Goal: Information Seeking & Learning: Find specific fact

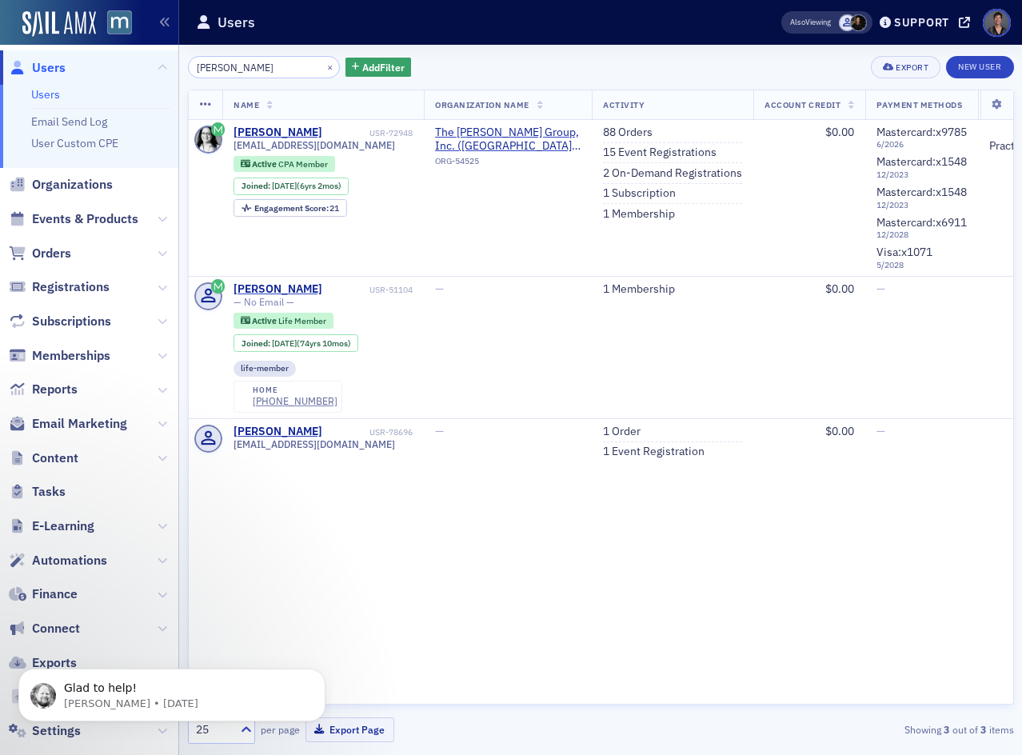
drag, startPoint x: 190, startPoint y: 70, endPoint x: 173, endPoint y: 74, distance: 18.0
click at [174, 74] on div "Users Users Email Send Log User Custom CPE Organizations Events & Products Orde…" at bounding box center [511, 377] width 1022 height 755
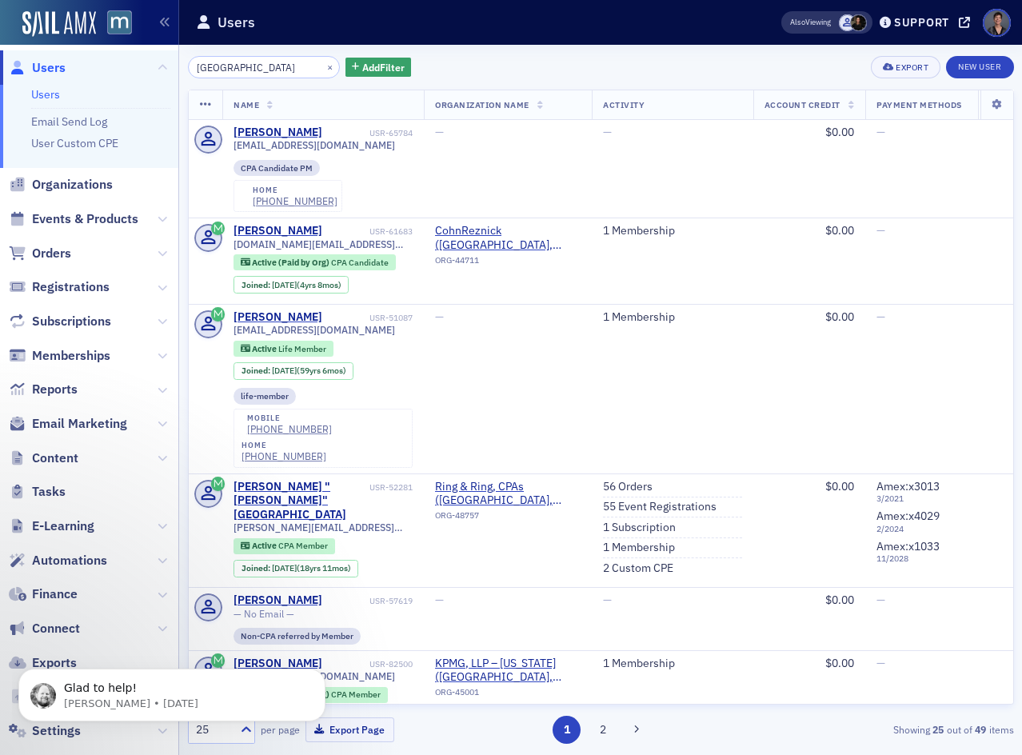
drag, startPoint x: 256, startPoint y: 74, endPoint x: 135, endPoint y: 66, distance: 121.0
click at [136, 66] on div "Users Users Email Send Log User Custom CPE Organizations Events & Products Orde…" at bounding box center [511, 377] width 1022 height 755
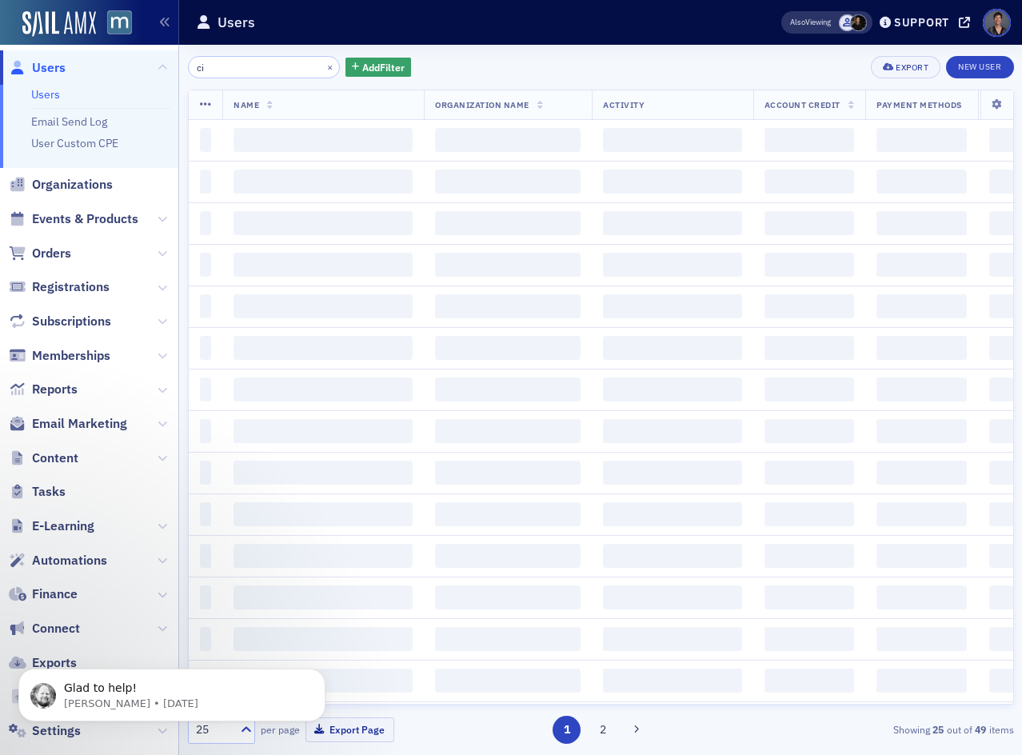
type input "c"
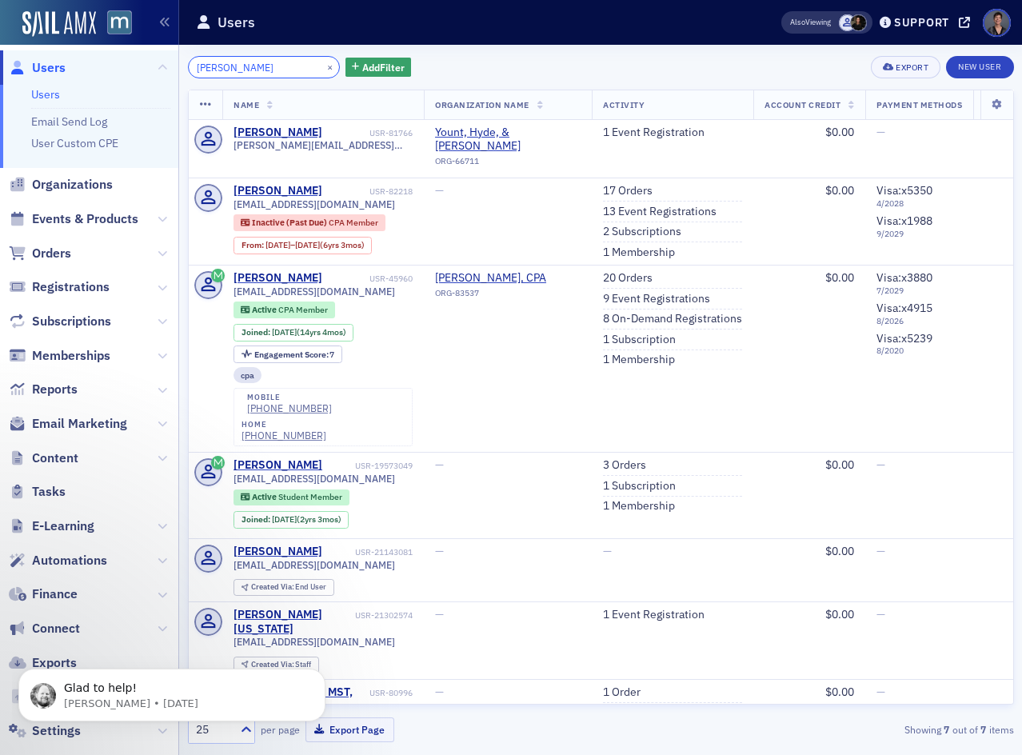
drag, startPoint x: 216, startPoint y: 65, endPoint x: 138, endPoint y: 62, distance: 77.6
click at [138, 62] on div "Users Users Email Send Log User Custom CPE Organizations Events & Products Orde…" at bounding box center [511, 377] width 1022 height 755
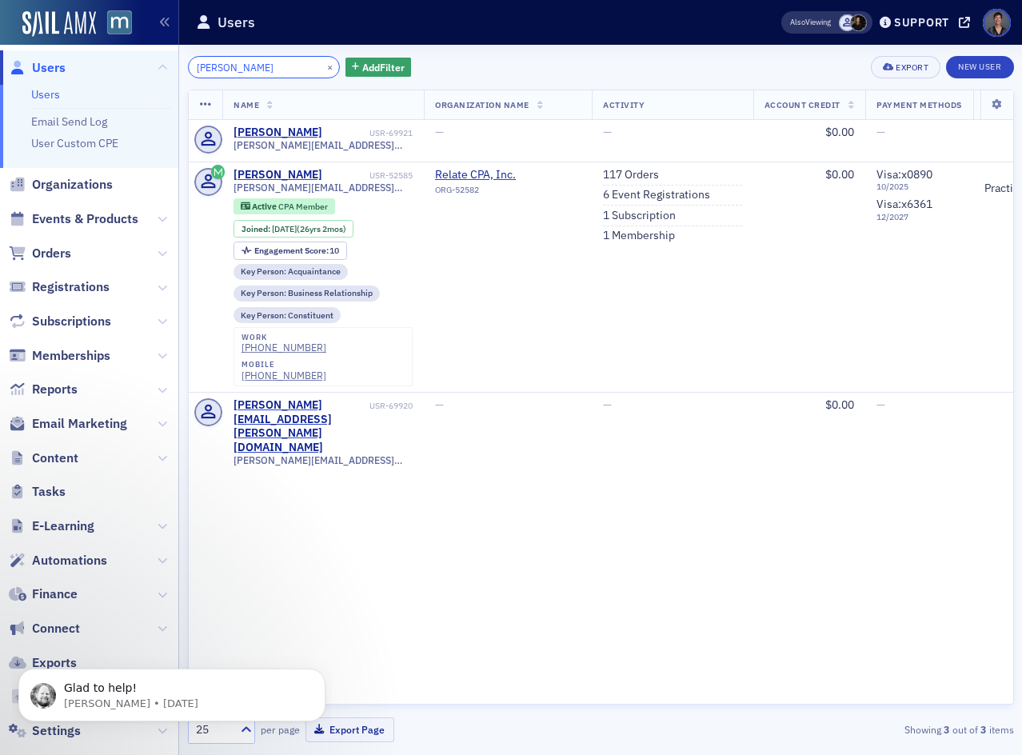
drag, startPoint x: 239, startPoint y: 69, endPoint x: 114, endPoint y: 69, distance: 125.6
click at [114, 69] on div "Users Users Email Send Log User Custom CPE Organizations Events & Products Orde…" at bounding box center [511, 377] width 1022 height 755
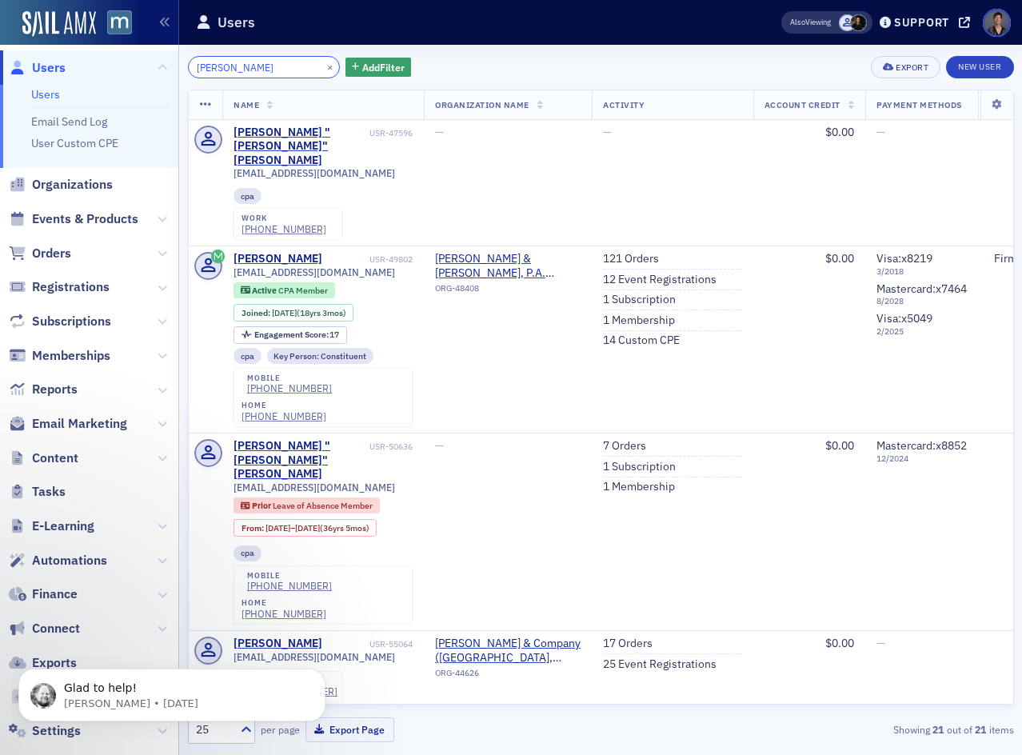
drag, startPoint x: 231, startPoint y: 66, endPoint x: 105, endPoint y: 66, distance: 126.4
click at [105, 66] on div "Users Users Email Send Log User Custom CPE Organizations Events & Products Orde…" at bounding box center [511, 377] width 1022 height 755
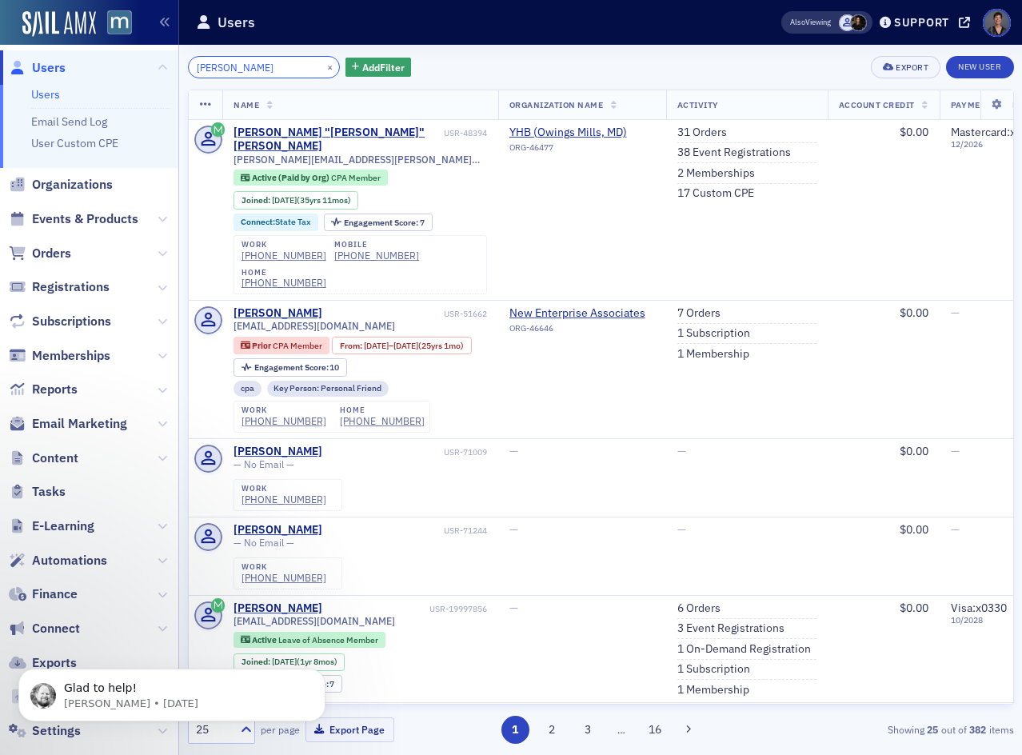
drag, startPoint x: 263, startPoint y: 66, endPoint x: 138, endPoint y: 59, distance: 125.7
click at [138, 59] on div "Users Users Email Send Log User Custom CPE Organizations Events & Products Orde…" at bounding box center [511, 377] width 1022 height 755
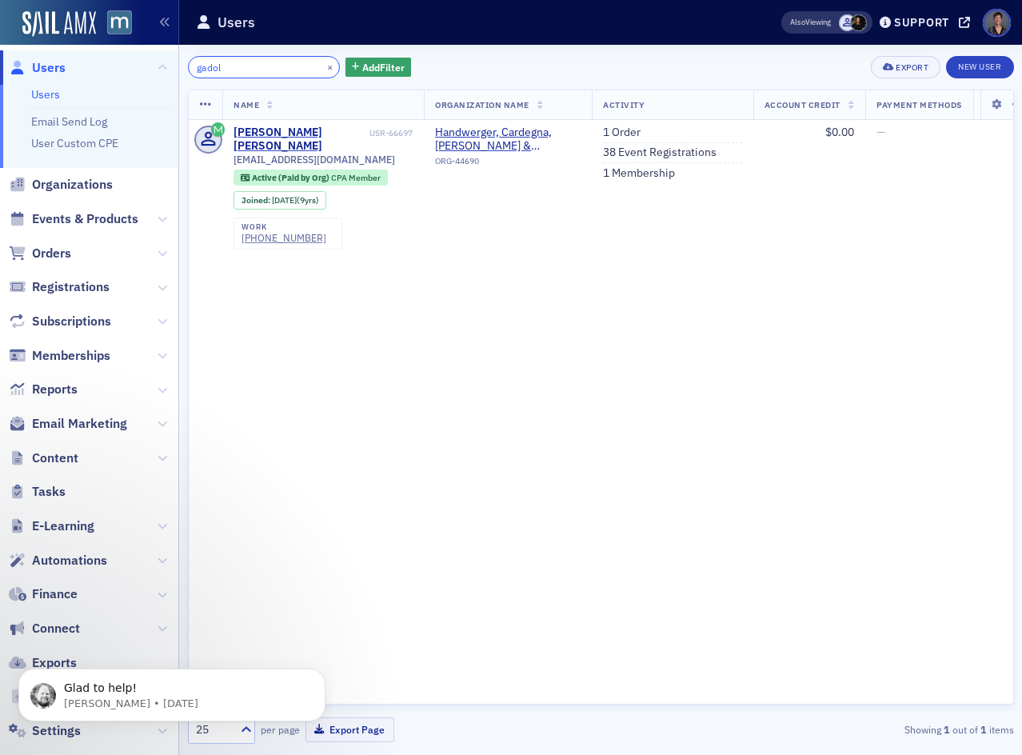
drag, startPoint x: 187, startPoint y: 70, endPoint x: 136, endPoint y: 73, distance: 51.2
click at [136, 73] on div "Users Users Email Send Log User Custom CPE Organizations Events & Products Orde…" at bounding box center [511, 377] width 1022 height 755
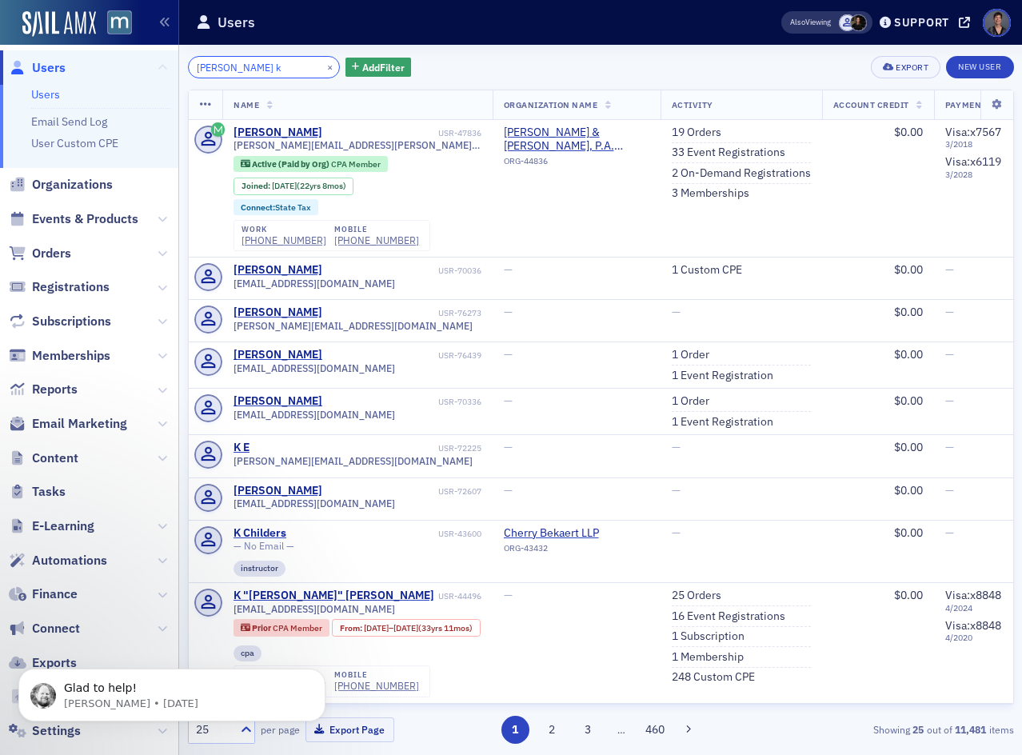
drag, startPoint x: 250, startPoint y: 69, endPoint x: 150, endPoint y: 66, distance: 99.2
click at [151, 65] on div "Users Users Email Send Log User Custom CPE Organizations Events & Products Orde…" at bounding box center [511, 377] width 1022 height 755
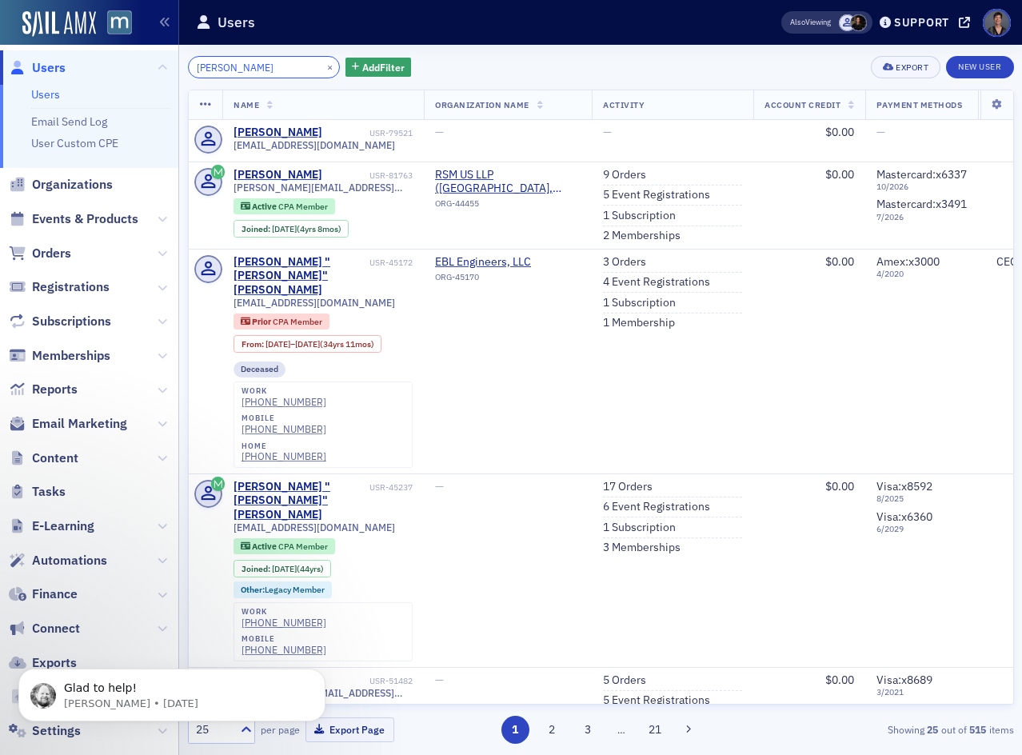
drag, startPoint x: 277, startPoint y: 69, endPoint x: 54, endPoint y: 62, distance: 222.4
click at [74, 61] on div "Users Users Email Send Log User Custom CPE Organizations Events & Products Orde…" at bounding box center [511, 377] width 1022 height 755
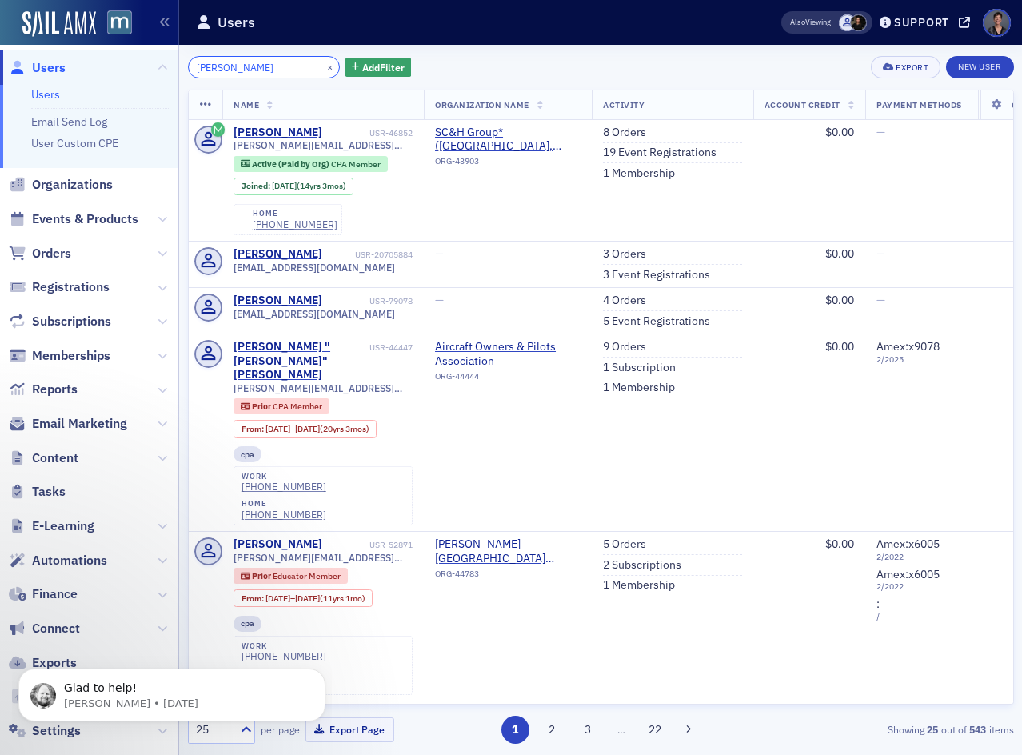
drag, startPoint x: 244, startPoint y: 68, endPoint x: 113, endPoint y: 70, distance: 131.2
click at [113, 70] on div "Users Users Email Send Log User Custom CPE Organizations Events & Products Orde…" at bounding box center [511, 377] width 1022 height 755
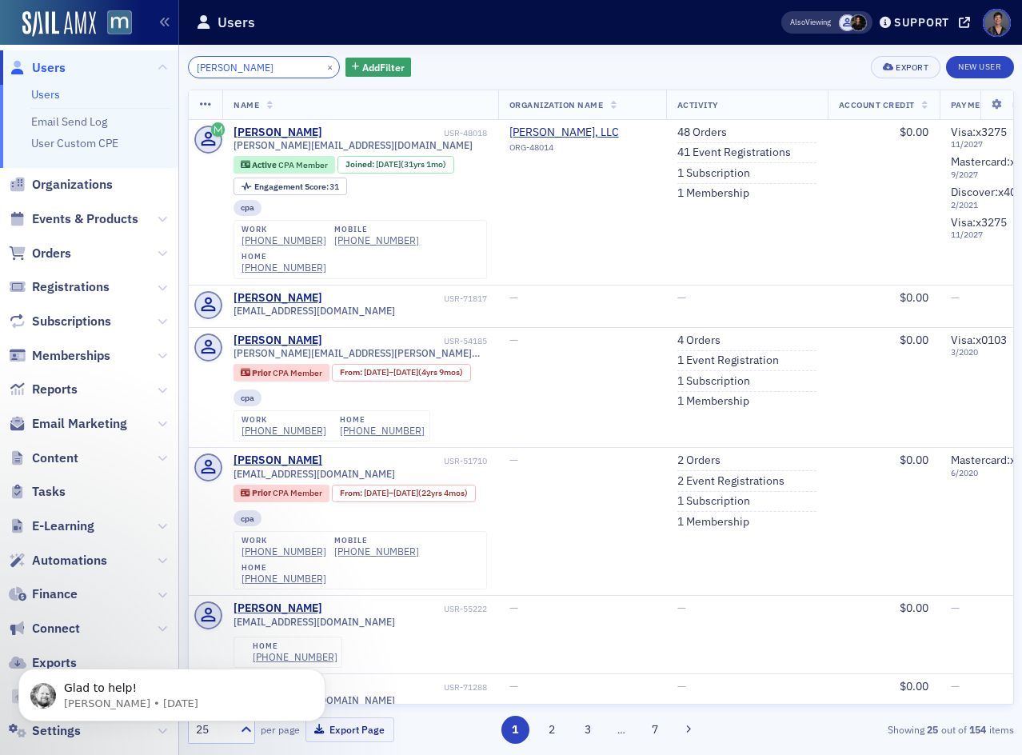
drag, startPoint x: 261, startPoint y: 63, endPoint x: 85, endPoint y: 65, distance: 175.9
click at [104, 62] on div "Users Users Email Send Log User Custom CPE Organizations Events & Products Orde…" at bounding box center [511, 377] width 1022 height 755
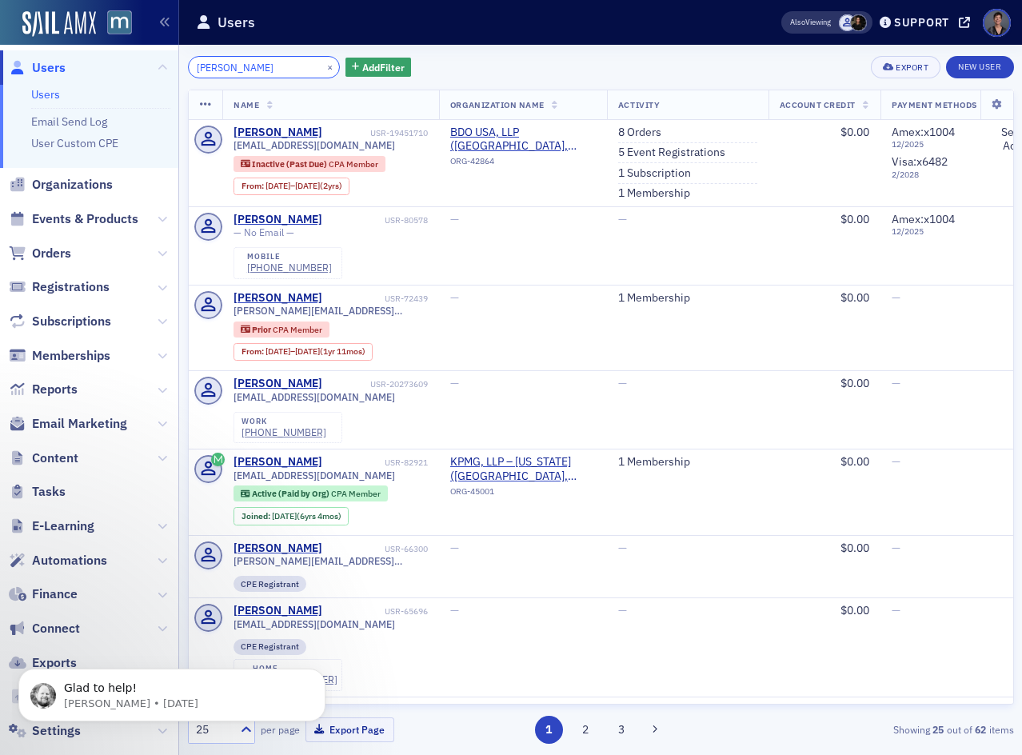
drag, startPoint x: 265, startPoint y: 65, endPoint x: 92, endPoint y: 73, distance: 173.7
click at [94, 71] on div "Users Users Email Send Log User Custom CPE Organizations Events & Products Orde…" at bounding box center [511, 377] width 1022 height 755
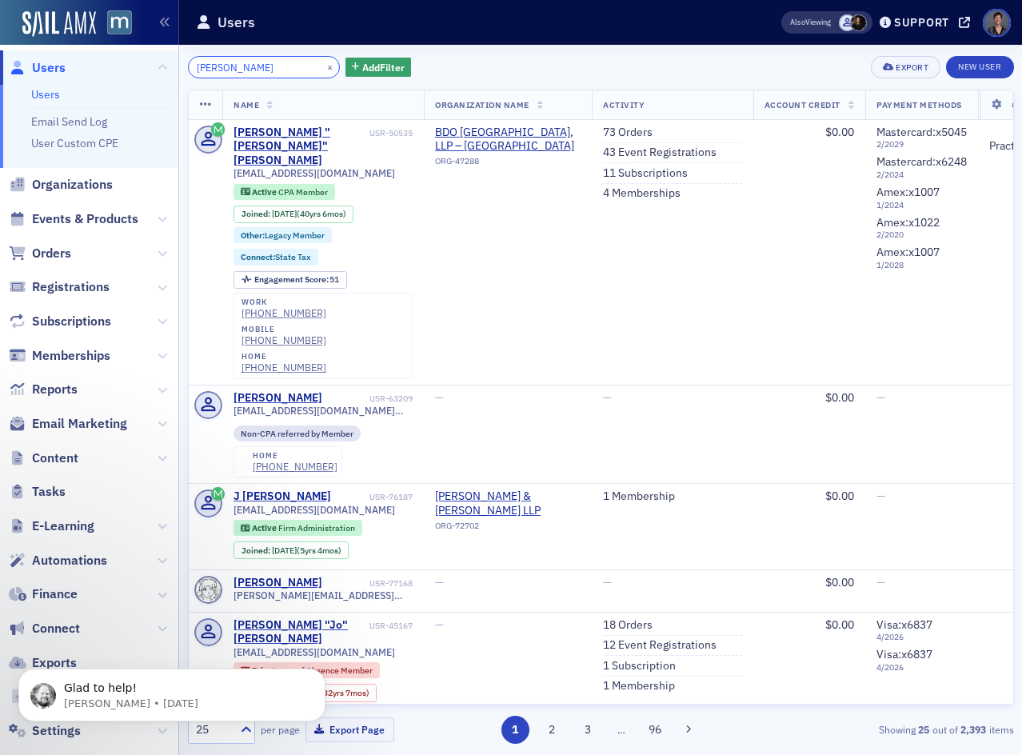
drag, startPoint x: 222, startPoint y: 70, endPoint x: 136, endPoint y: 67, distance: 86.4
click at [138, 67] on div "Users Users Email Send Log User Custom CPE Organizations Events & Products Orde…" at bounding box center [511, 377] width 1022 height 755
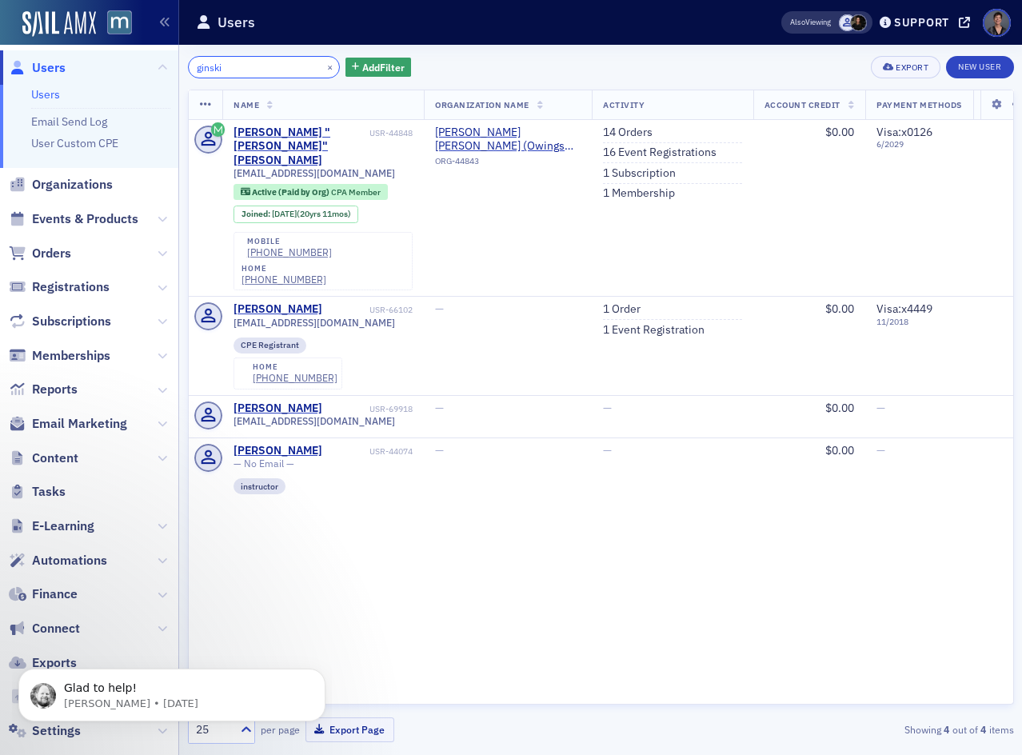
drag, startPoint x: 242, startPoint y: 68, endPoint x: 145, endPoint y: 84, distance: 98.1
click at [145, 84] on div "Users Users Email Send Log User Custom CPE Organizations Events & Products Orde…" at bounding box center [511, 377] width 1022 height 755
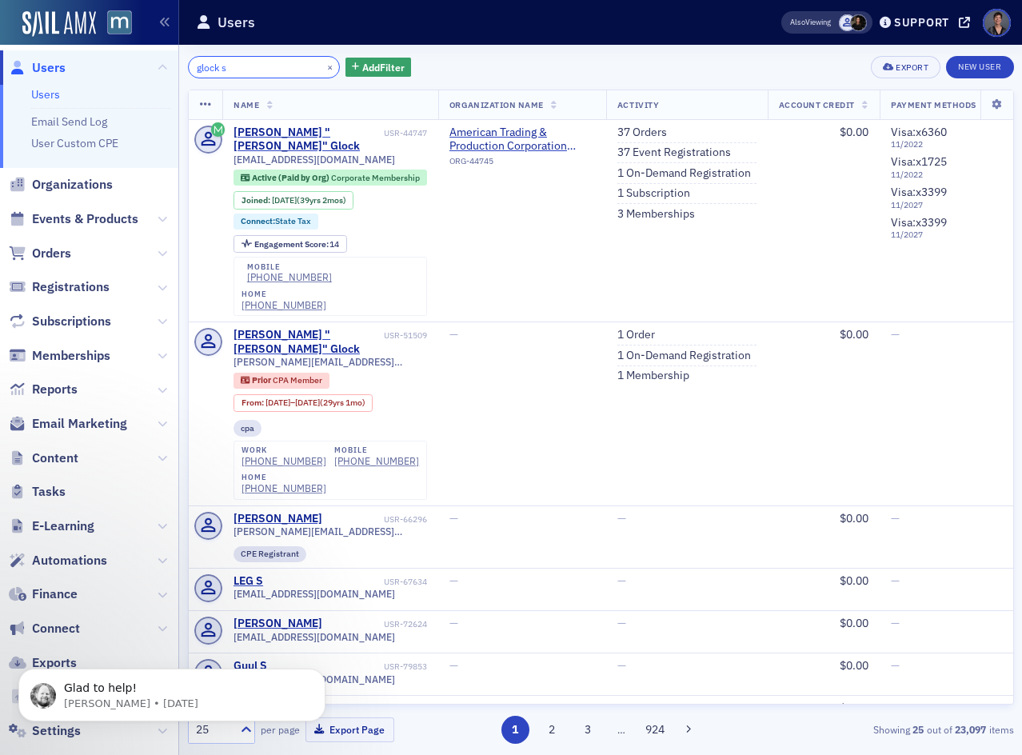
drag, startPoint x: 247, startPoint y: 65, endPoint x: 78, endPoint y: 68, distance: 169.6
click at [78, 68] on div "Users Users Email Send Log User Custom CPE Organizations Events & Products Orde…" at bounding box center [511, 377] width 1022 height 755
type input "o"
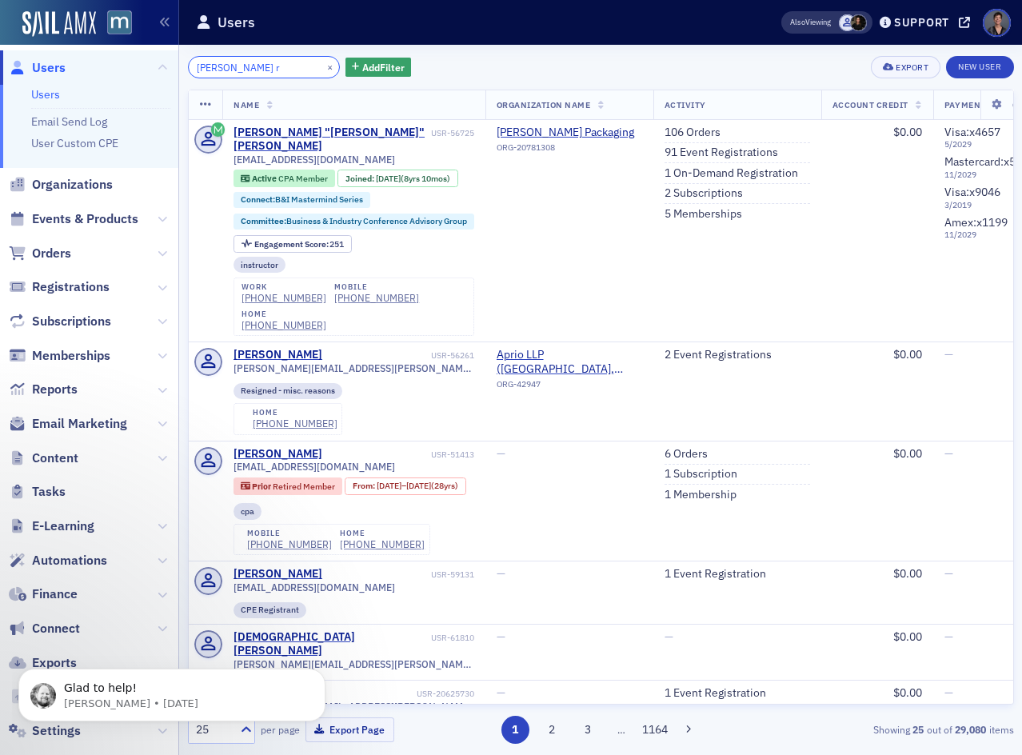
drag, startPoint x: 257, startPoint y: 64, endPoint x: 34, endPoint y: 62, distance: 223.1
click at [66, 66] on div "Users Users Email Send Log User Custom CPE Organizations Events & Products Orde…" at bounding box center [511, 377] width 1022 height 755
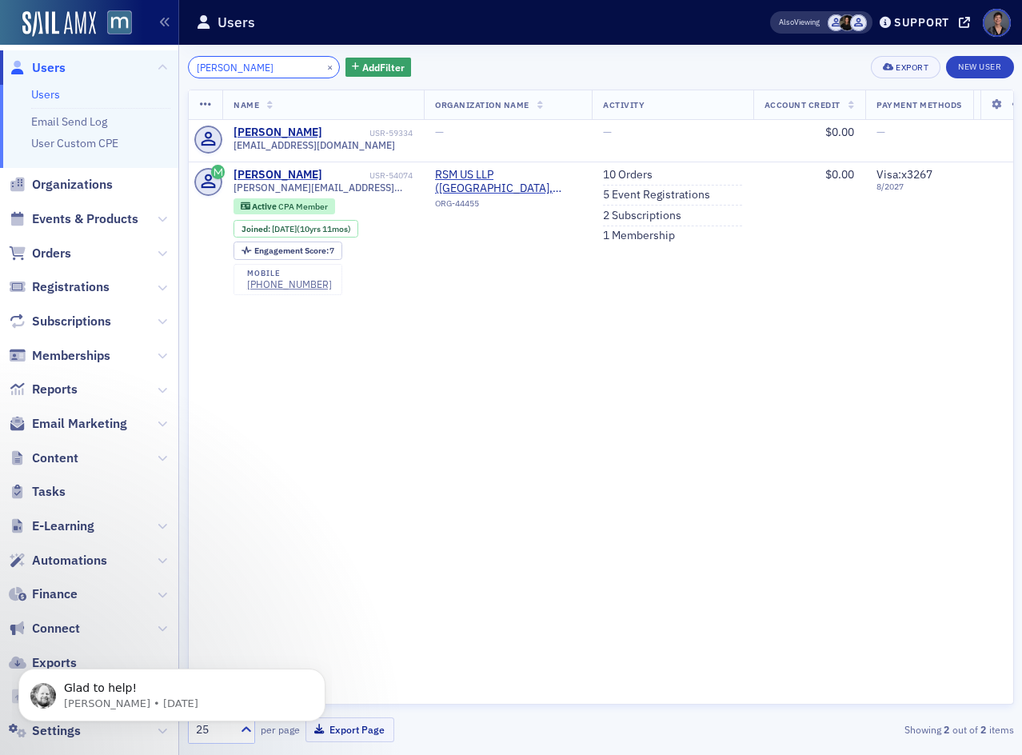
drag, startPoint x: 235, startPoint y: 70, endPoint x: 126, endPoint y: 65, distance: 109.7
click at [126, 65] on div "Users Users Email Send Log User Custom CPE Organizations Events & Products Orde…" at bounding box center [511, 377] width 1022 height 755
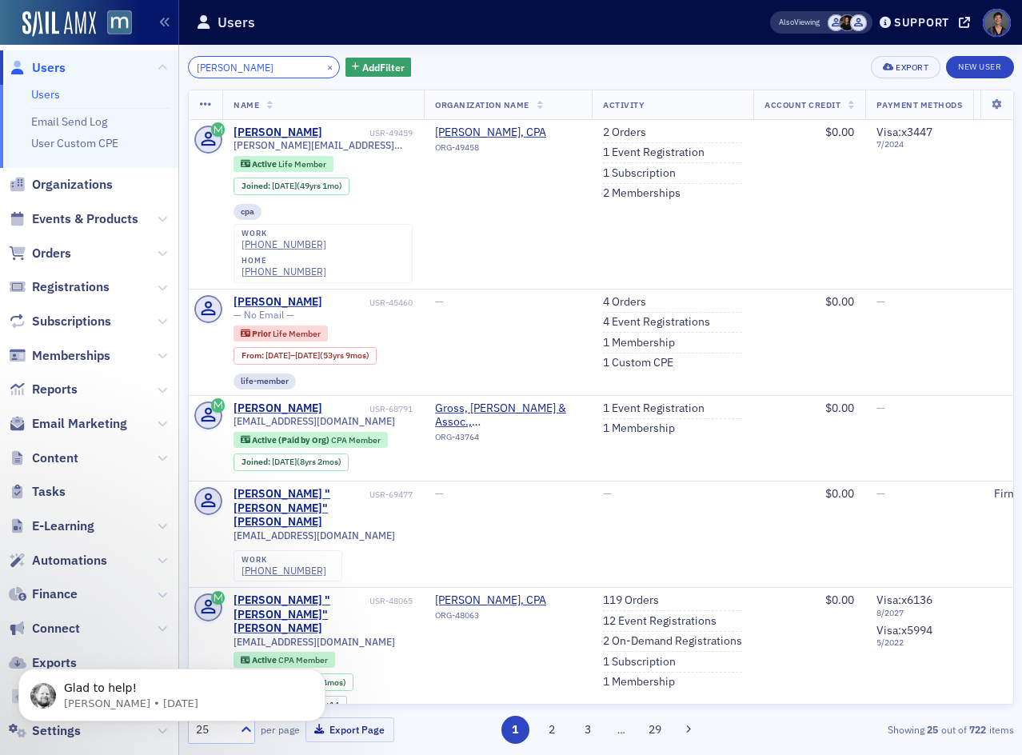
drag, startPoint x: 254, startPoint y: 65, endPoint x: 133, endPoint y: 64, distance: 121.6
click at [134, 64] on div "Users Users Email Send Log User Custom CPE Organizations Events & Products Orde…" at bounding box center [511, 377] width 1022 height 755
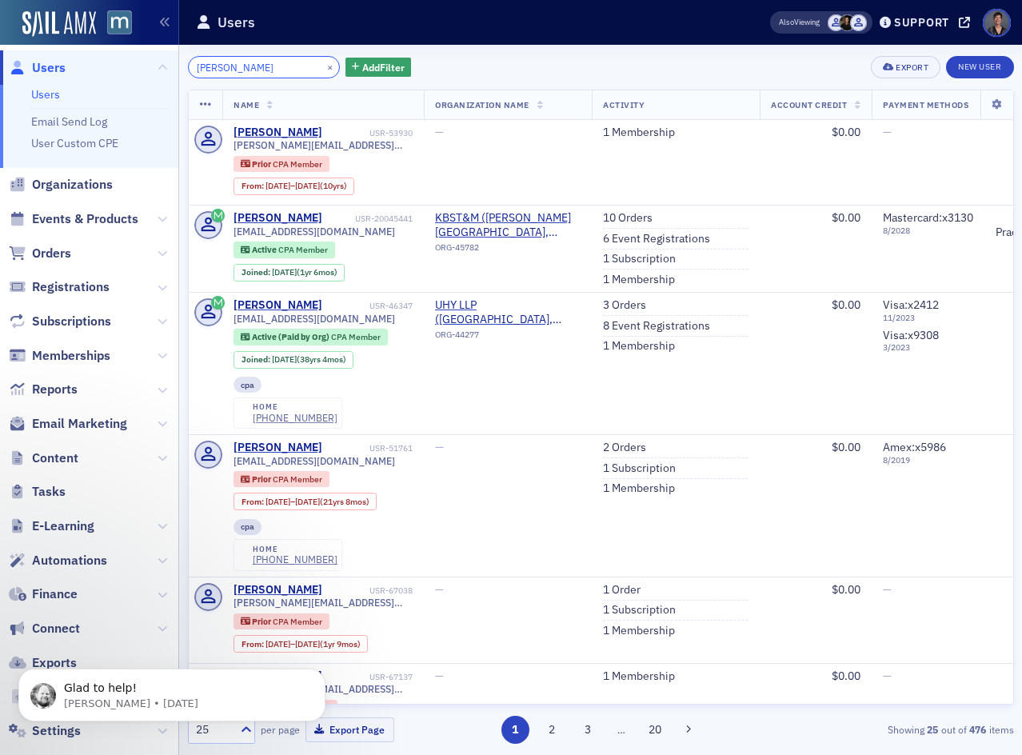
drag, startPoint x: 273, startPoint y: 66, endPoint x: 92, endPoint y: 68, distance: 181.5
click at [92, 68] on div "Users Users Email Send Log User Custom CPE Organizations Events & Products Orde…" at bounding box center [511, 377] width 1022 height 755
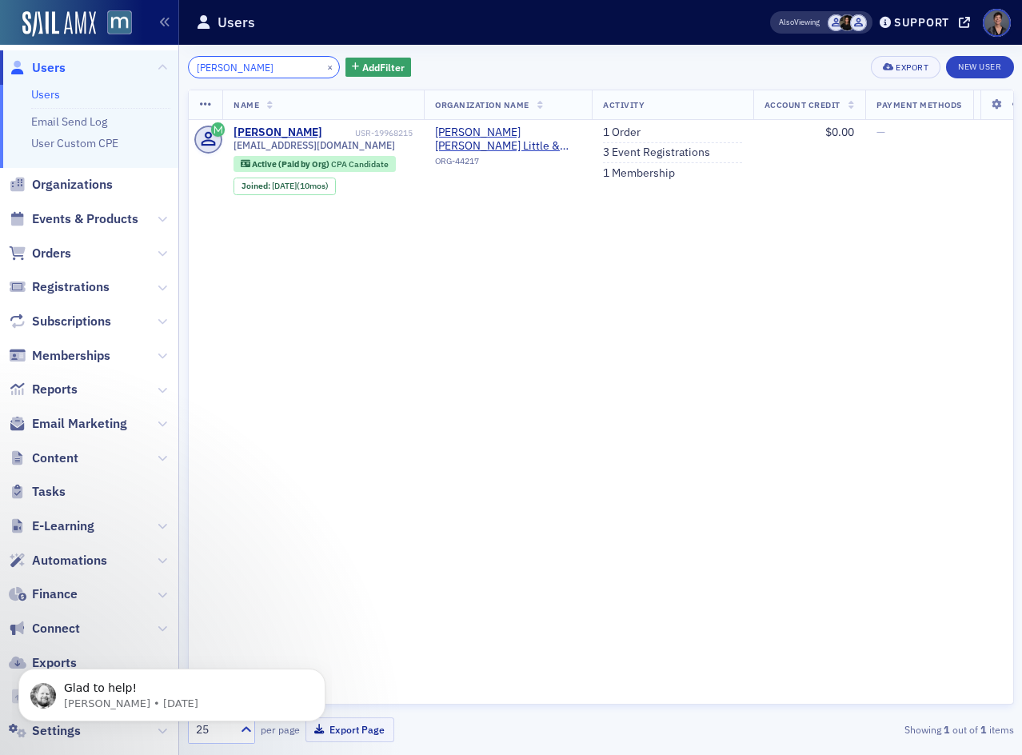
drag, startPoint x: 170, startPoint y: 70, endPoint x: 110, endPoint y: 68, distance: 60.8
click at [115, 67] on div "Users Users Email Send Log User Custom CPE Organizations Events & Products Orde…" at bounding box center [511, 377] width 1022 height 755
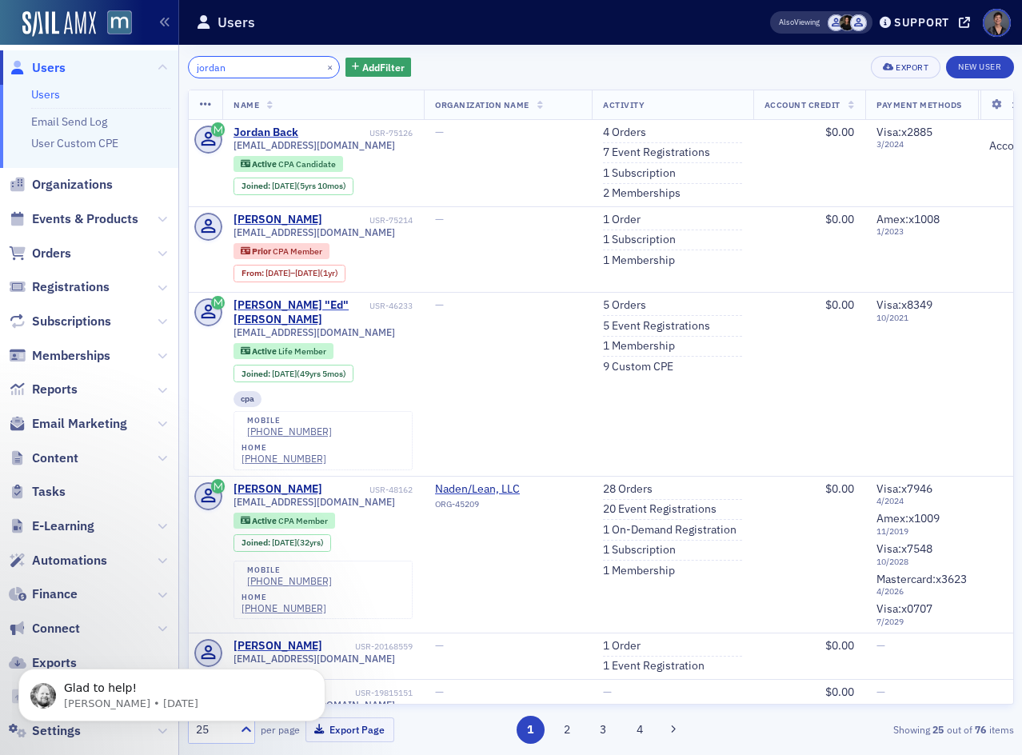
drag, startPoint x: 242, startPoint y: 68, endPoint x: 110, endPoint y: 64, distance: 132.0
click at [110, 64] on div "Users Users Email Send Log User Custom CPE Organizations Events & Products Orde…" at bounding box center [511, 377] width 1022 height 755
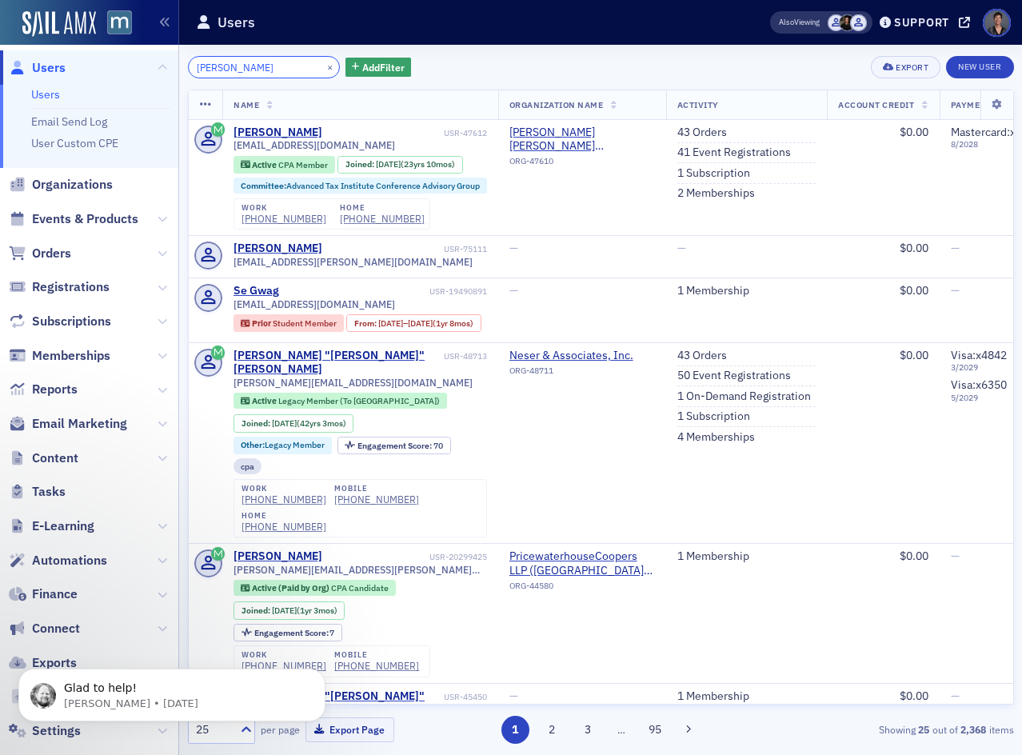
drag, startPoint x: 269, startPoint y: 64, endPoint x: 82, endPoint y: 68, distance: 187.2
click at [84, 68] on div "Users Users Email Send Log User Custom CPE Organizations Events & Products Orde…" at bounding box center [511, 377] width 1022 height 755
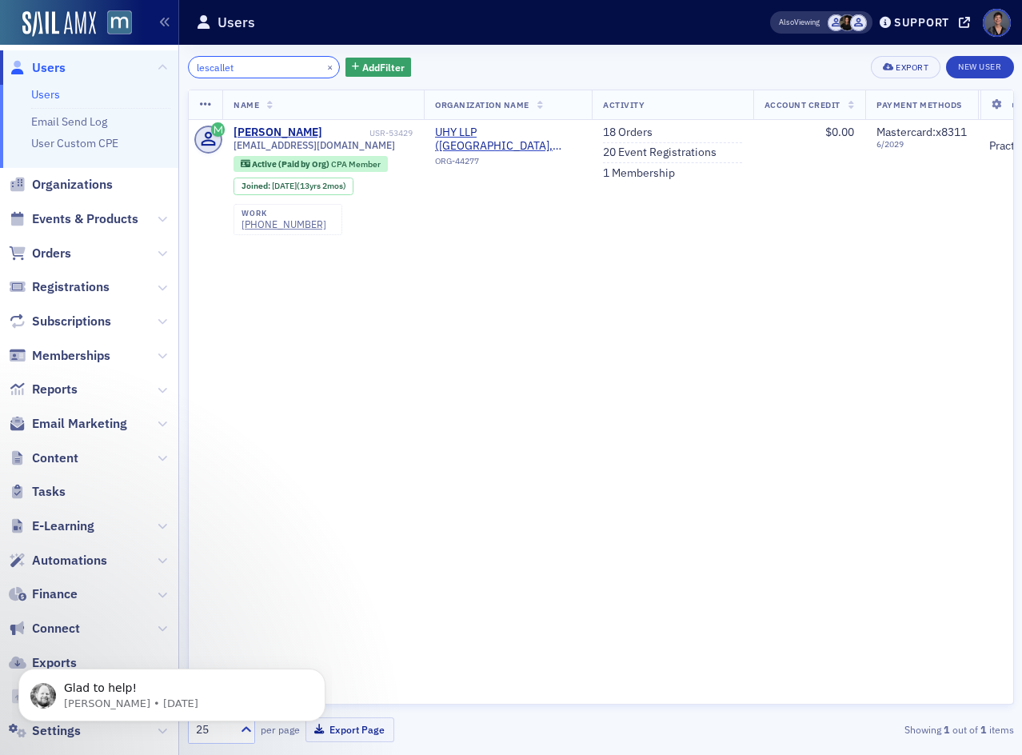
drag, startPoint x: 250, startPoint y: 69, endPoint x: 122, endPoint y: 65, distance: 128.0
click at [123, 65] on div "Users Users Email Send Log User Custom CPE Organizations Events & Products Orde…" at bounding box center [511, 377] width 1022 height 755
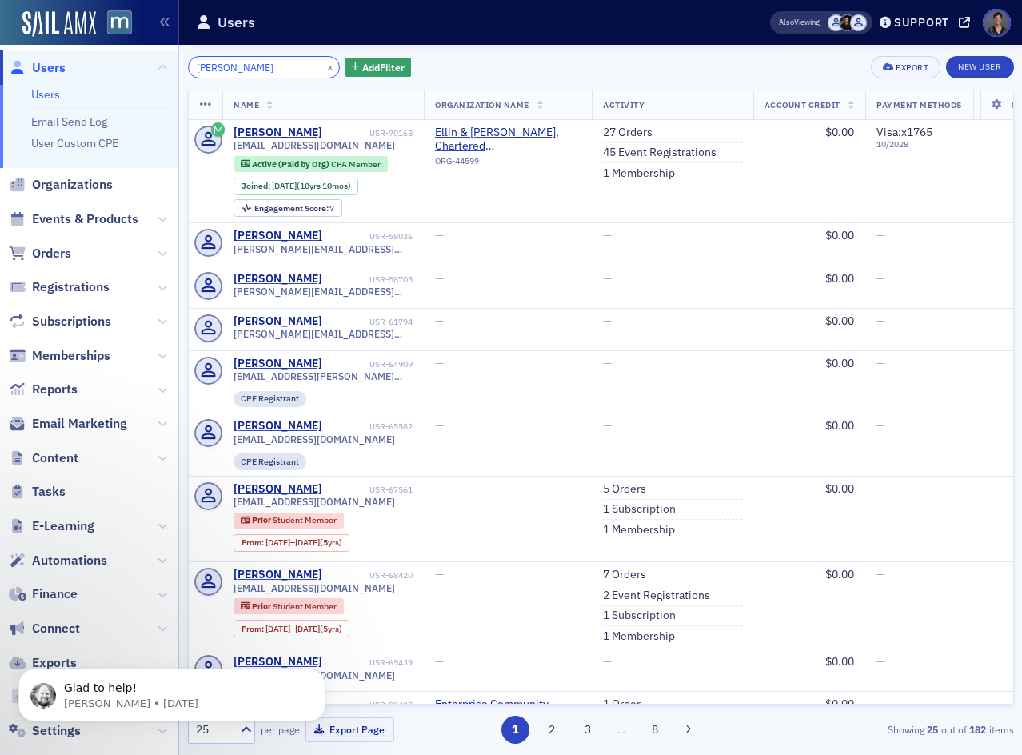
drag, startPoint x: 183, startPoint y: 70, endPoint x: 130, endPoint y: 68, distance: 52.8
click at [140, 68] on div "Users Users Email Send Log User Custom CPE Organizations Events & Products Orde…" at bounding box center [511, 377] width 1022 height 755
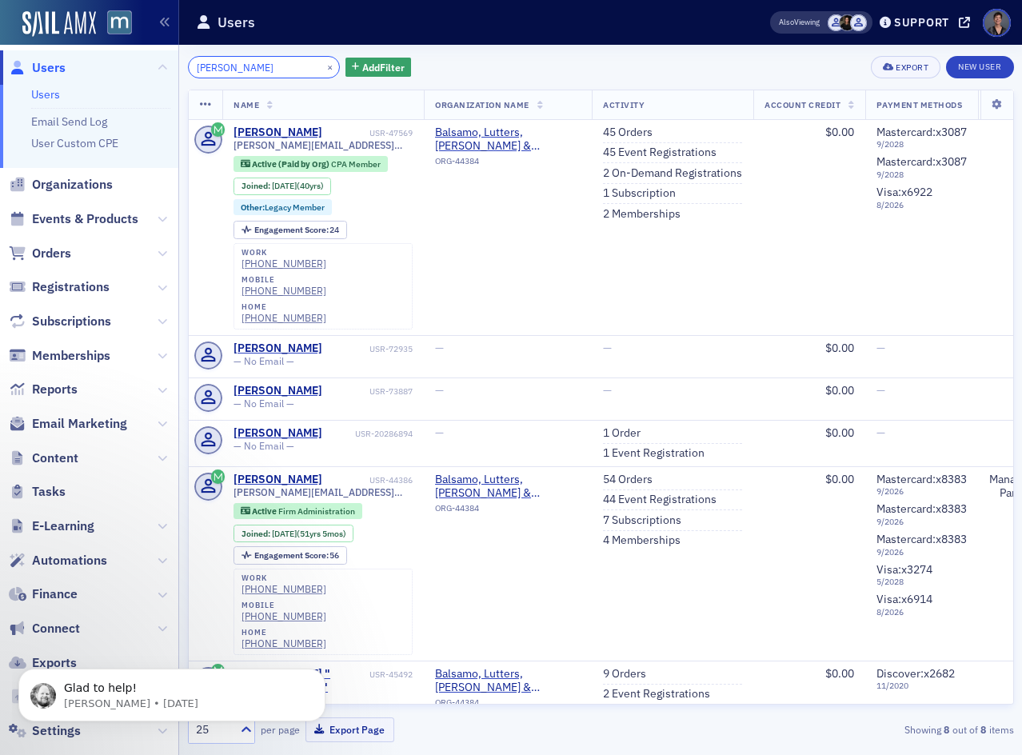
click at [159, 65] on div "Users Users Email Send Log User Custom CPE Organizations Events & Products Orde…" at bounding box center [511, 377] width 1022 height 755
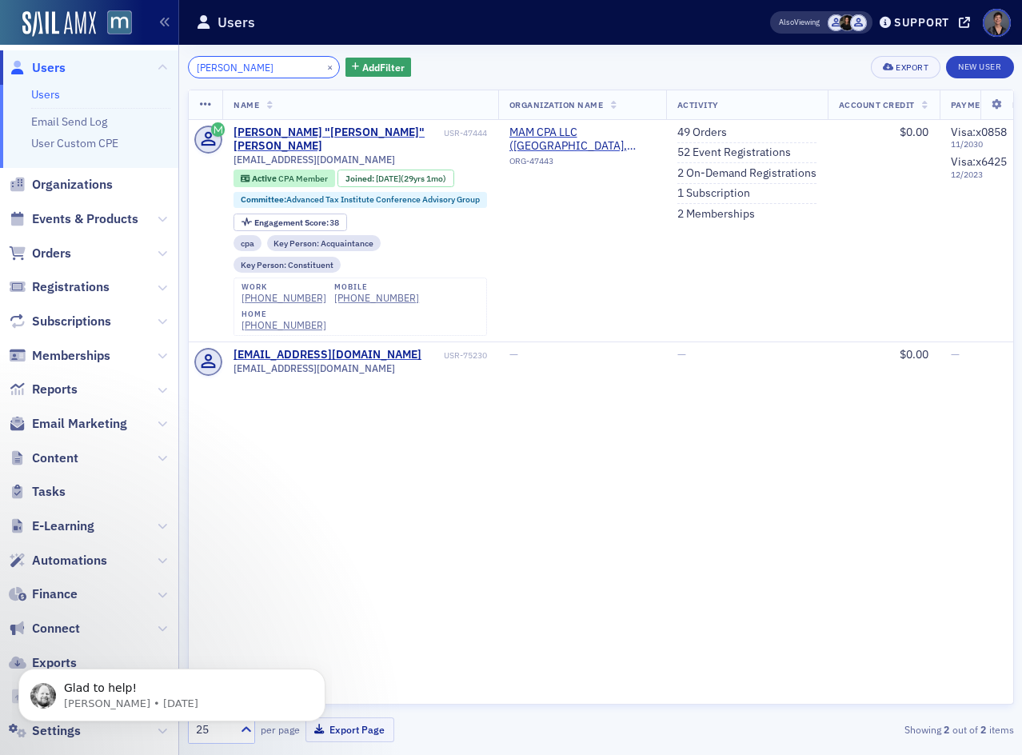
click at [134, 70] on div "Users Users Email Send Log User Custom CPE Organizations Events & Products Orde…" at bounding box center [511, 377] width 1022 height 755
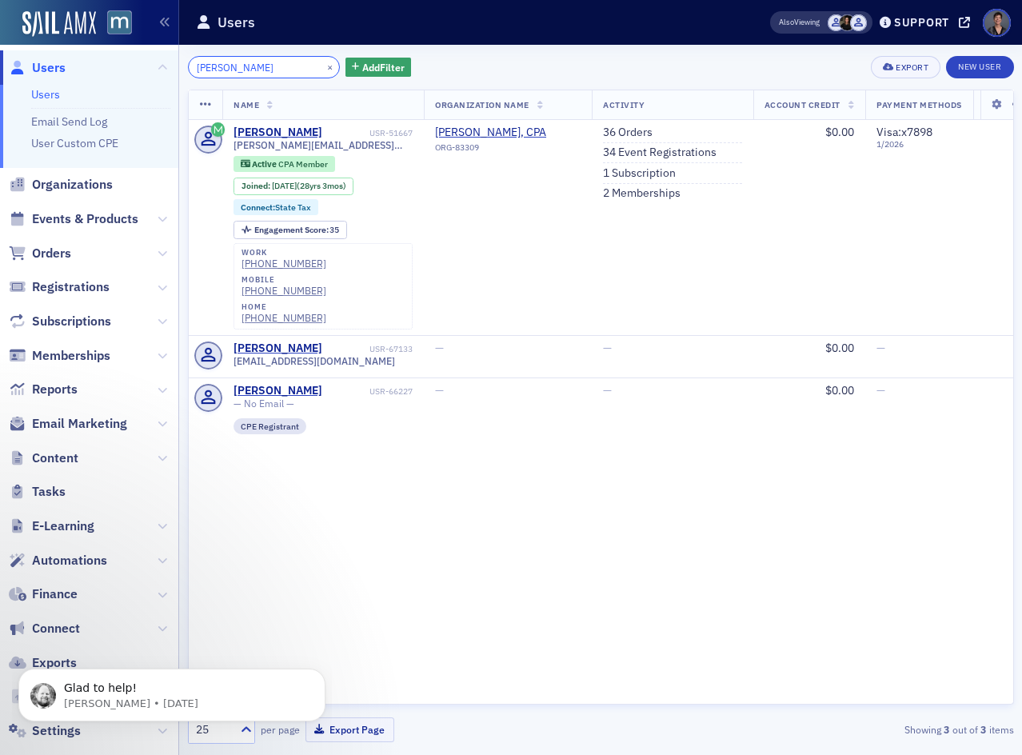
drag, startPoint x: 230, startPoint y: 69, endPoint x: 142, endPoint y: 70, distance: 88.8
click at [142, 70] on div "Users Users Email Send Log User Custom CPE Organizations Events & Products Orde…" at bounding box center [511, 377] width 1022 height 755
type input "y"
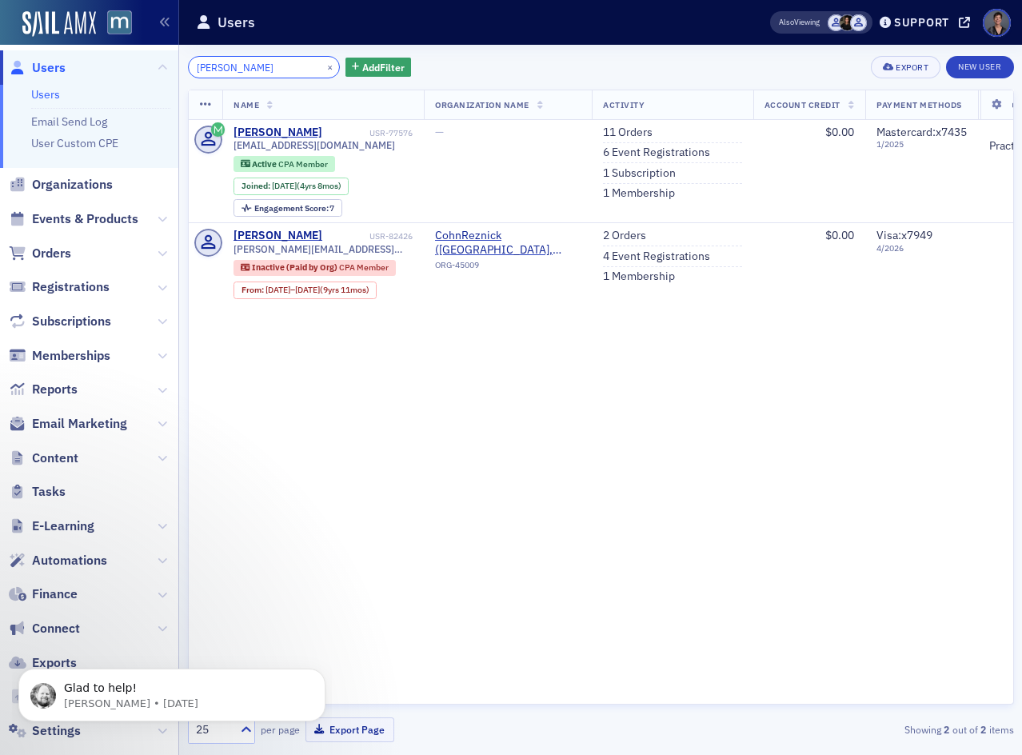
drag, startPoint x: 265, startPoint y: 64, endPoint x: 70, endPoint y: 61, distance: 194.4
click at [70, 61] on div "Users Users Email Send Log User Custom CPE Organizations Events & Products Orde…" at bounding box center [511, 377] width 1022 height 755
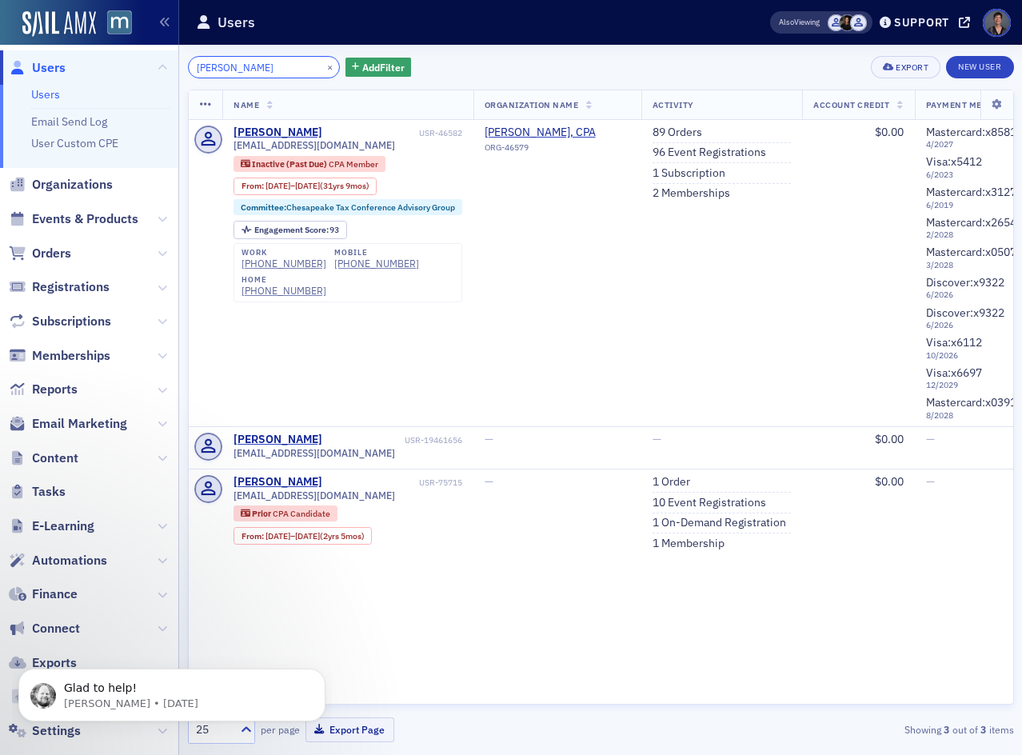
drag, startPoint x: 248, startPoint y: 64, endPoint x: 111, endPoint y: 62, distance: 136.8
click at [111, 62] on div "Users Users Email Send Log User Custom CPE Organizations Events & Products Orde…" at bounding box center [511, 377] width 1022 height 755
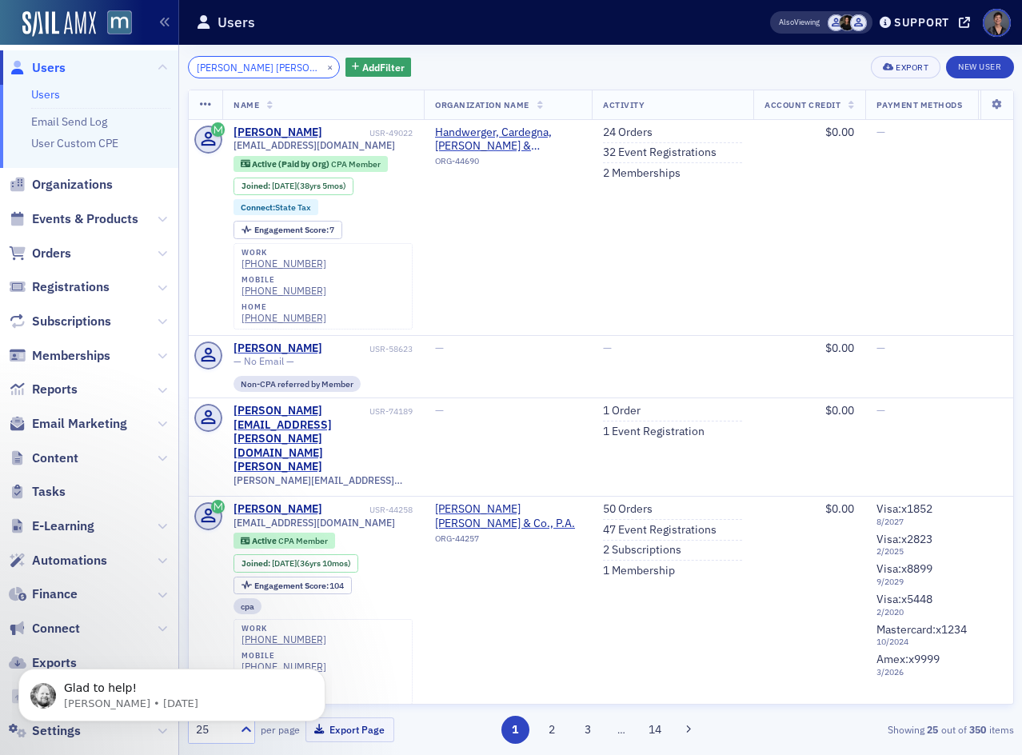
drag, startPoint x: 254, startPoint y: 62, endPoint x: 86, endPoint y: 58, distance: 168.0
click at [92, 58] on div "Users Users Email Send Log User Custom CPE Organizations Events & Products Orde…" at bounding box center [511, 377] width 1022 height 755
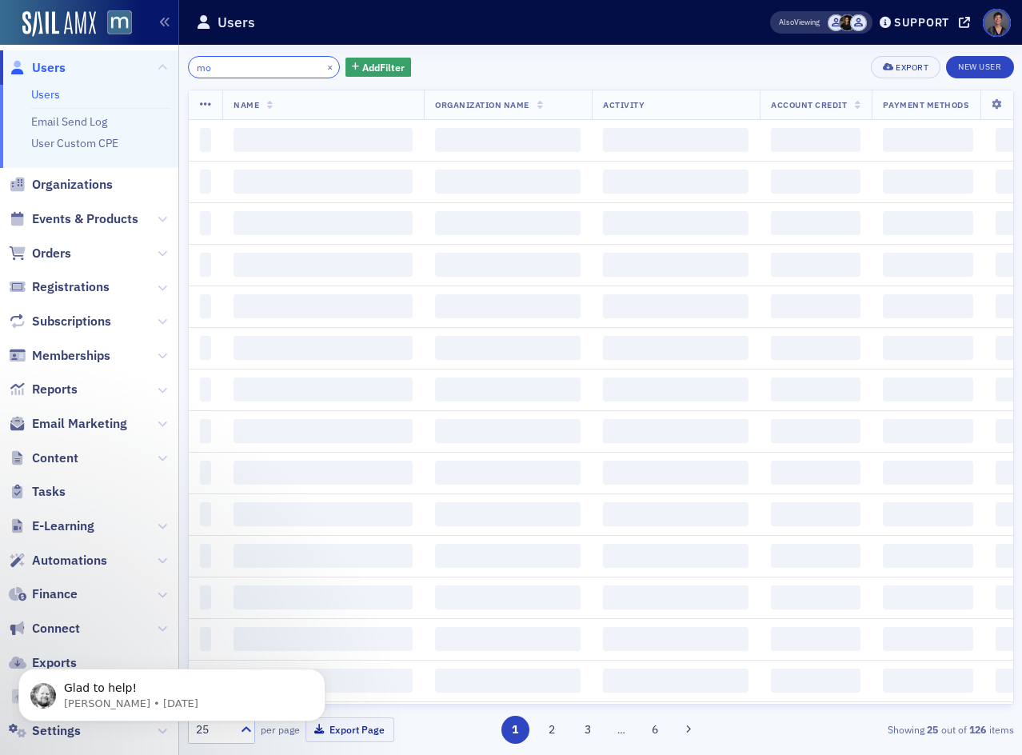
type input "m"
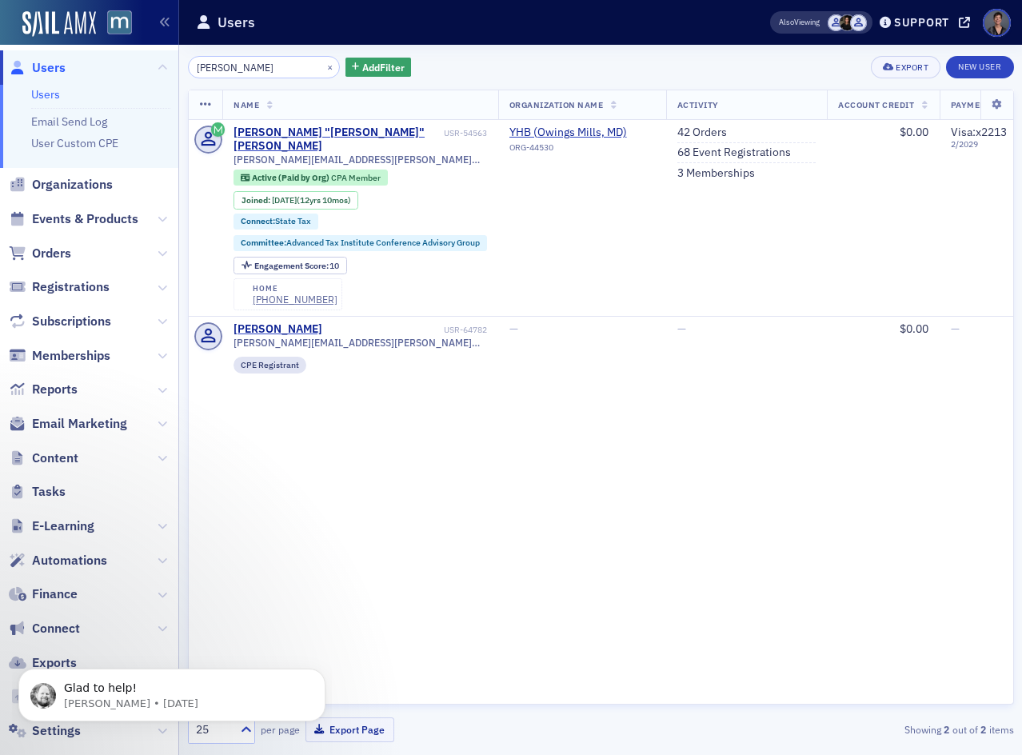
click at [0, 197] on html "Users Users Email Send Log User Custom CPE Organizations Events & Products Orde…" at bounding box center [511, 377] width 1022 height 755
drag, startPoint x: 248, startPoint y: 66, endPoint x: 114, endPoint y: 59, distance: 133.7
click at [114, 59] on div "Users Users Email Send Log User Custom CPE Organizations Events & Products Orde…" at bounding box center [511, 377] width 1022 height 755
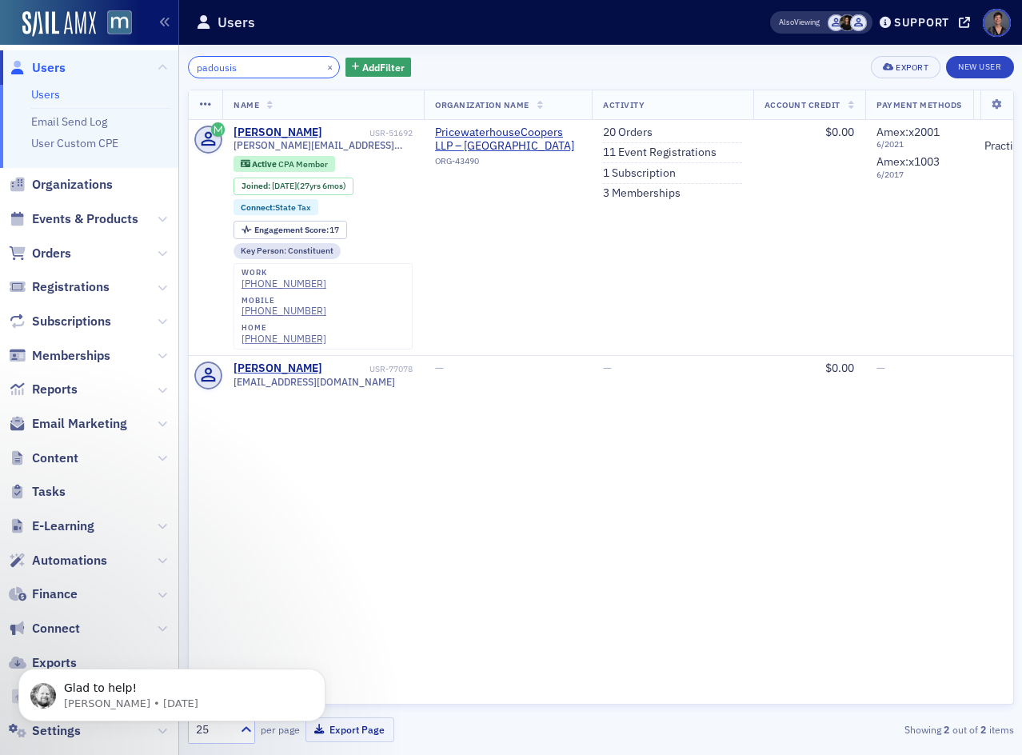
drag, startPoint x: 251, startPoint y: 66, endPoint x: 126, endPoint y: 68, distance: 124.8
click at [126, 68] on div "Users Users Email Send Log User Custom CPE Organizations Events & Products Orde…" at bounding box center [511, 377] width 1022 height 755
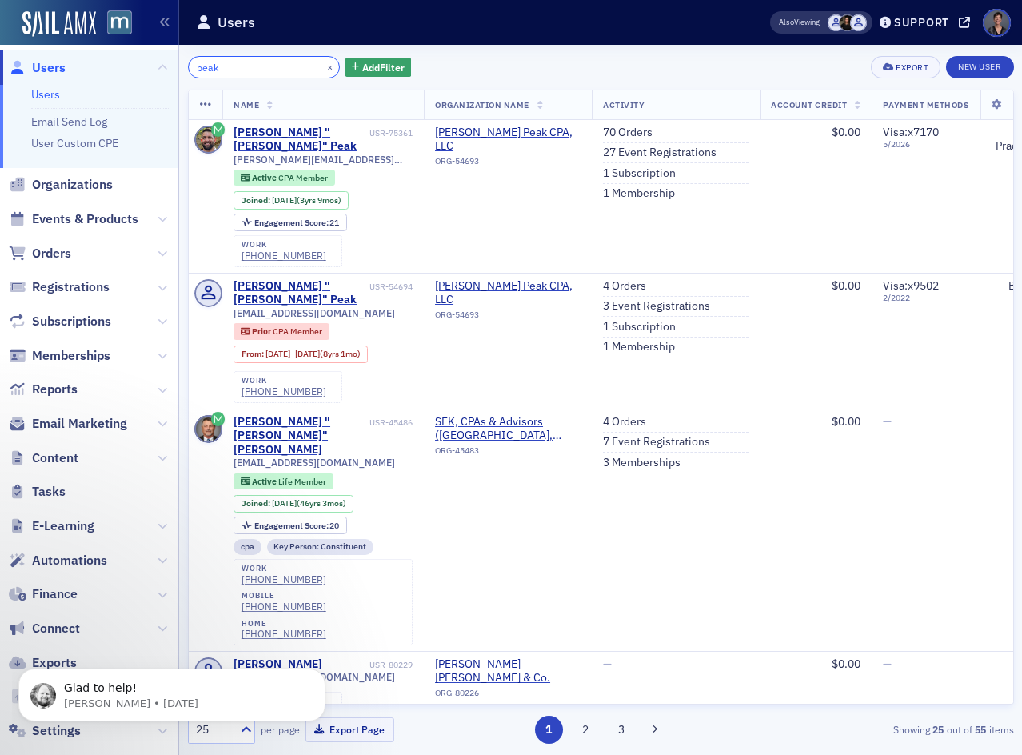
drag, startPoint x: 229, startPoint y: 67, endPoint x: 116, endPoint y: 66, distance: 112.8
click at [122, 66] on div "Users Users Email Send Log User Custom CPE Organizations Events & Products Orde…" at bounding box center [511, 377] width 1022 height 755
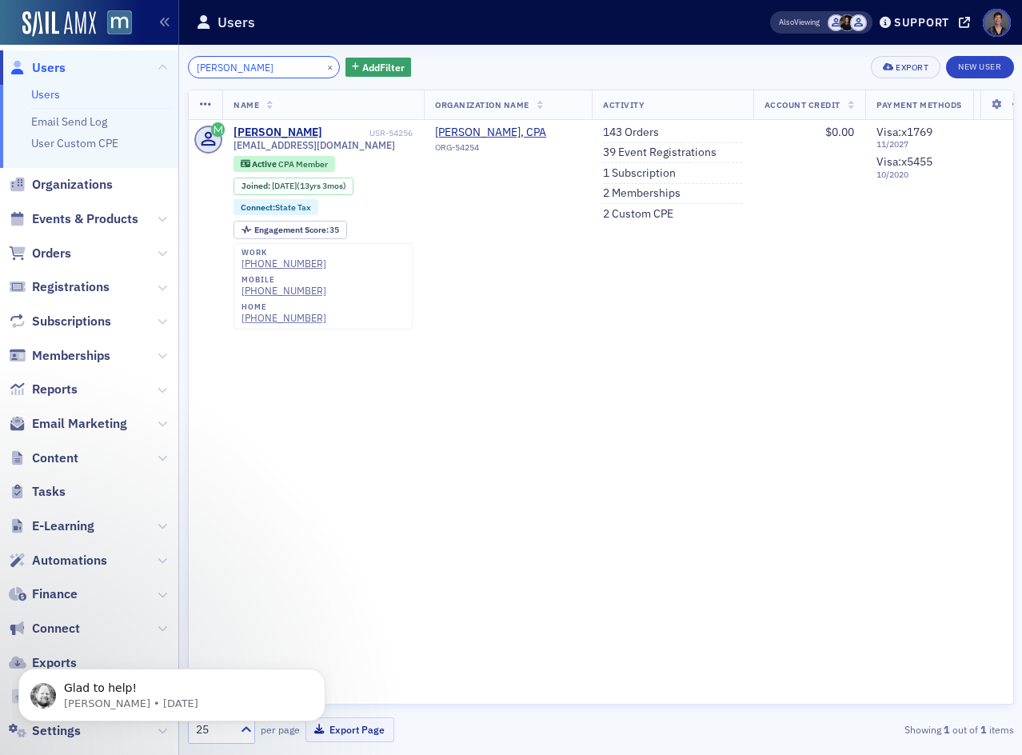
drag, startPoint x: 230, startPoint y: 70, endPoint x: 110, endPoint y: 67, distance: 120.0
click at [113, 67] on div "Users Users Email Send Log User Custom CPE Organizations Events & Products Orde…" at bounding box center [511, 377] width 1022 height 755
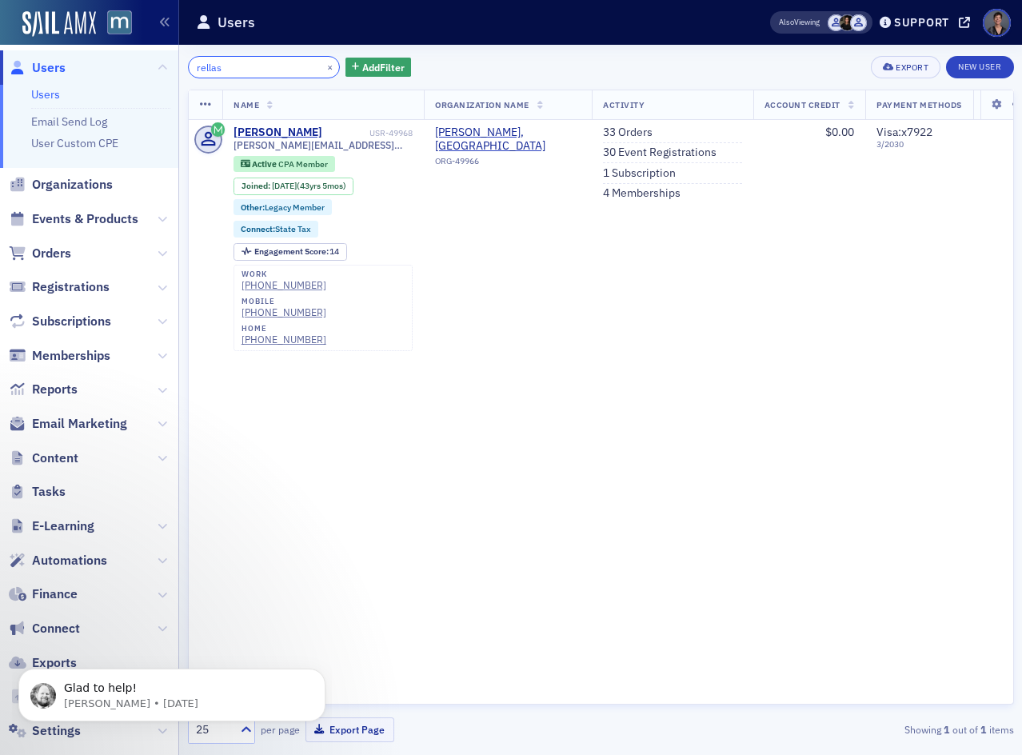
drag, startPoint x: 234, startPoint y: 70, endPoint x: 130, endPoint y: 72, distance: 103.2
click at [141, 70] on div "Users Users Email Send Log User Custom CPE Organizations Events & Products Orde…" at bounding box center [511, 377] width 1022 height 755
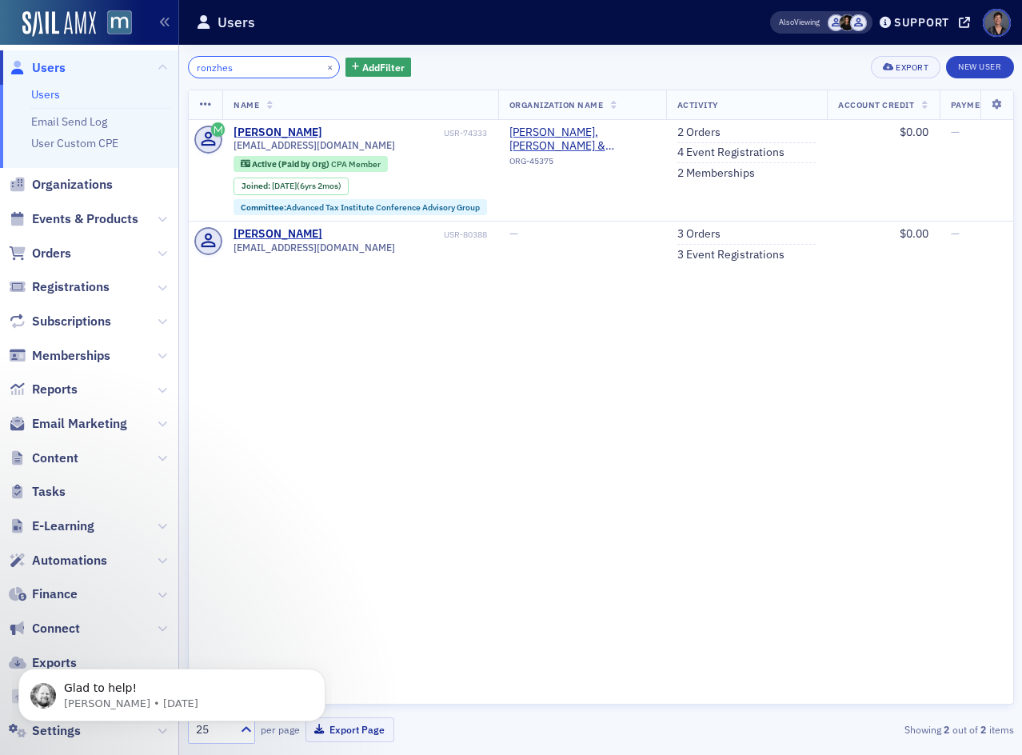
drag, startPoint x: 226, startPoint y: 74, endPoint x: 126, endPoint y: 74, distance: 100.0
click at [130, 74] on div "Users Users Email Send Log User Custom CPE Organizations Events & Products Orde…" at bounding box center [511, 377] width 1022 height 755
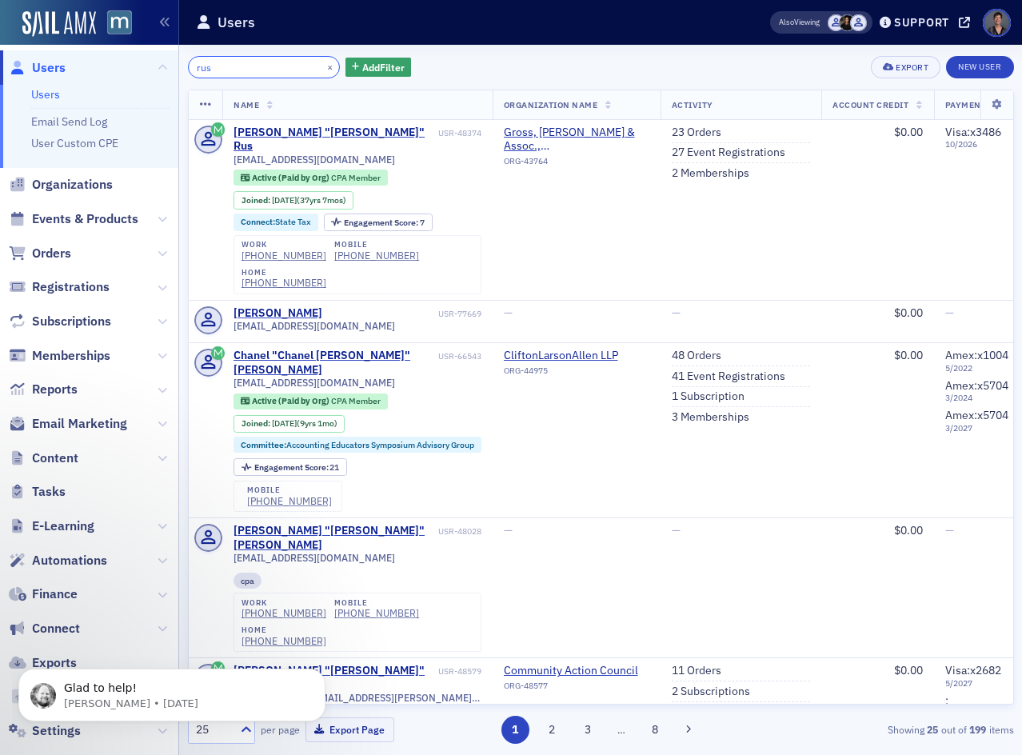
drag, startPoint x: 220, startPoint y: 73, endPoint x: 170, endPoint y: 73, distance: 49.6
click at [173, 72] on div "Users Users Email Send Log User Custom CPE Organizations Events & Products Orde…" at bounding box center [511, 377] width 1022 height 755
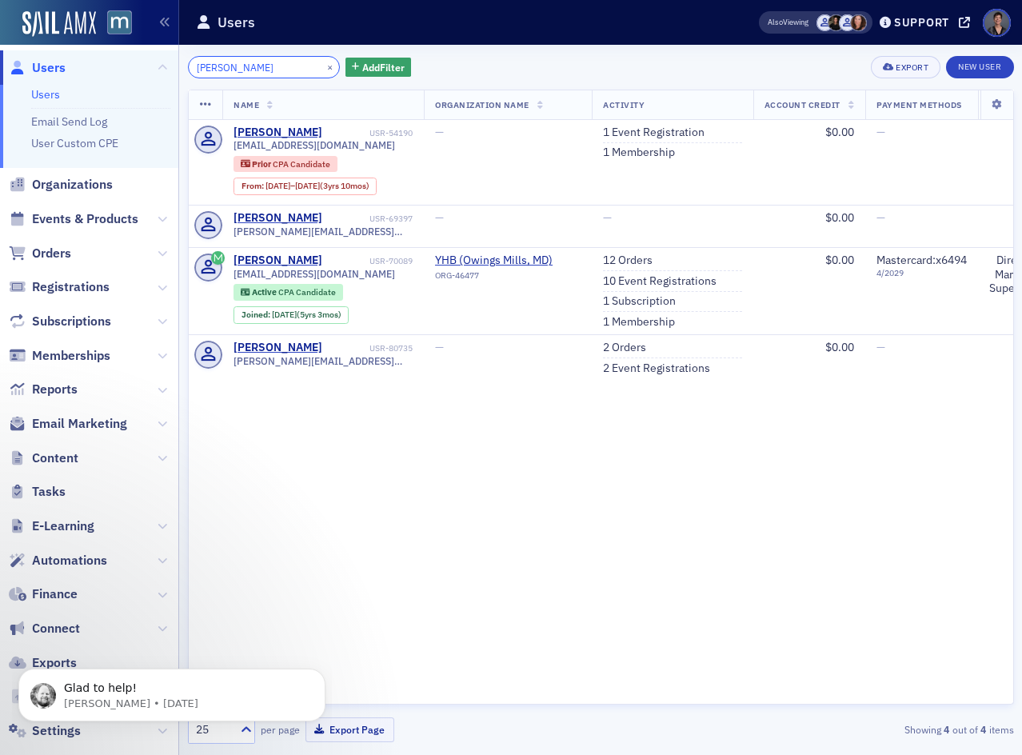
drag, startPoint x: 240, startPoint y: 68, endPoint x: 127, endPoint y: 62, distance: 112.9
click at [133, 60] on div "Users Users Email Send Log User Custom CPE Organizations Events & Products Orde…" at bounding box center [511, 377] width 1022 height 755
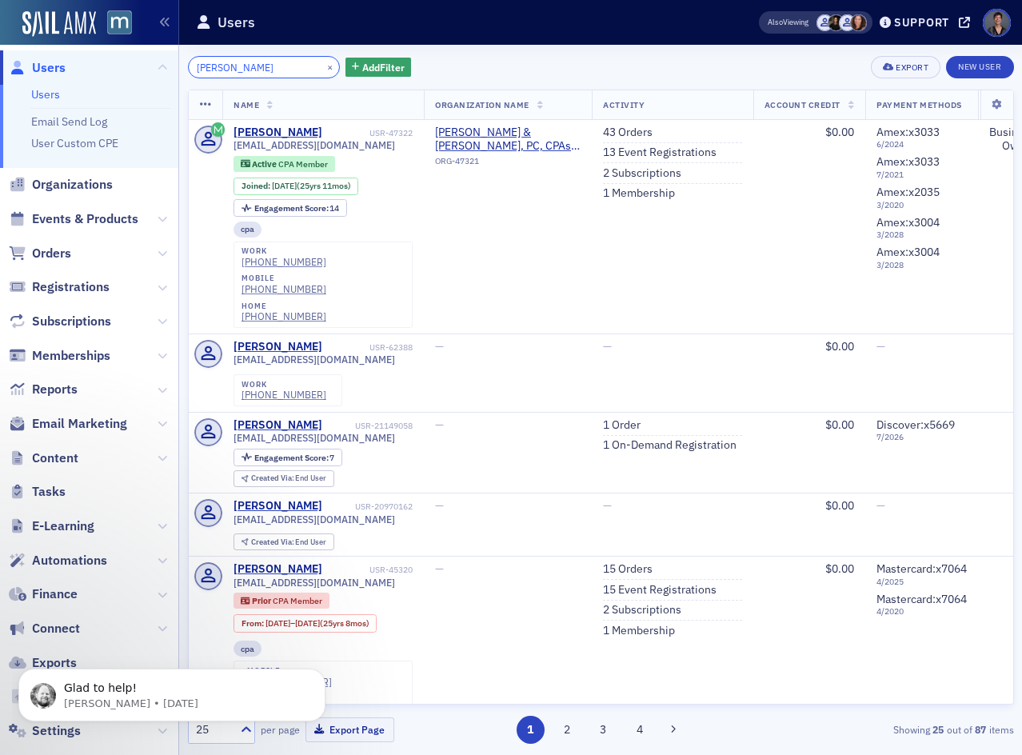
drag, startPoint x: 145, startPoint y: 69, endPoint x: 96, endPoint y: 69, distance: 48.8
click at [98, 69] on div "Users Users Email Send Log User Custom CPE Organizations Events & Products Orde…" at bounding box center [511, 377] width 1022 height 755
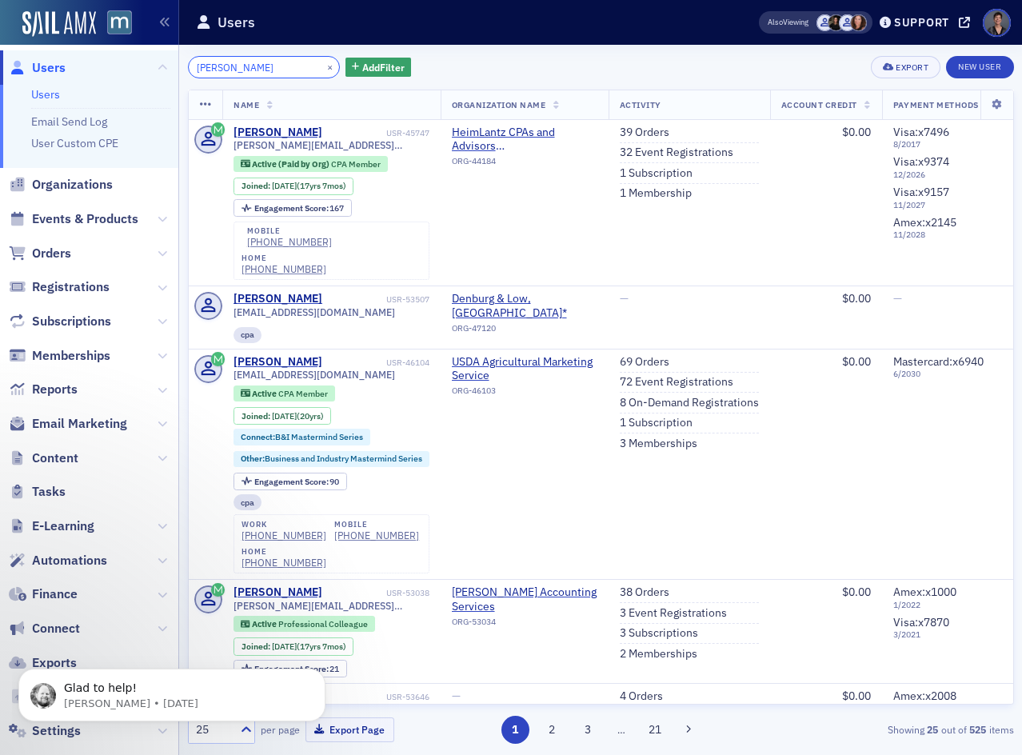
drag, startPoint x: 246, startPoint y: 67, endPoint x: 114, endPoint y: 63, distance: 132.8
click at [116, 62] on div "Users Users Email Send Log User Custom CPE Organizations Events & Products Orde…" at bounding box center [511, 377] width 1022 height 755
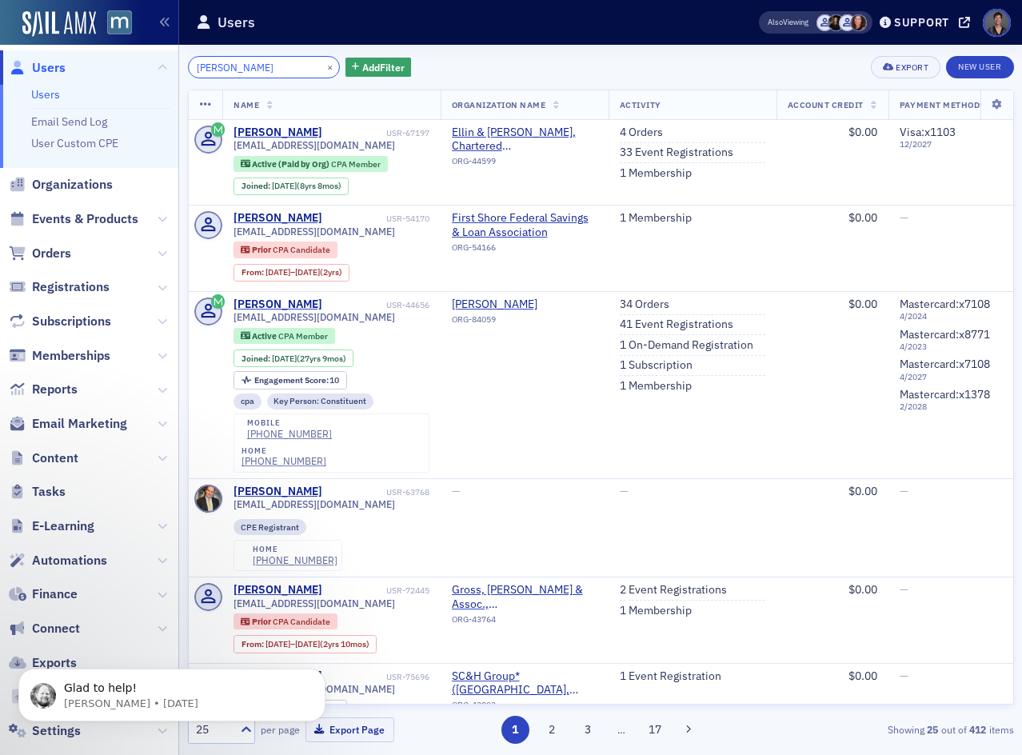
drag, startPoint x: 269, startPoint y: 66, endPoint x: 143, endPoint y: 73, distance: 126.6
click at [143, 73] on div "Users Users Email Send Log User Custom CPE Organizations Events & Products Orde…" at bounding box center [511, 377] width 1022 height 755
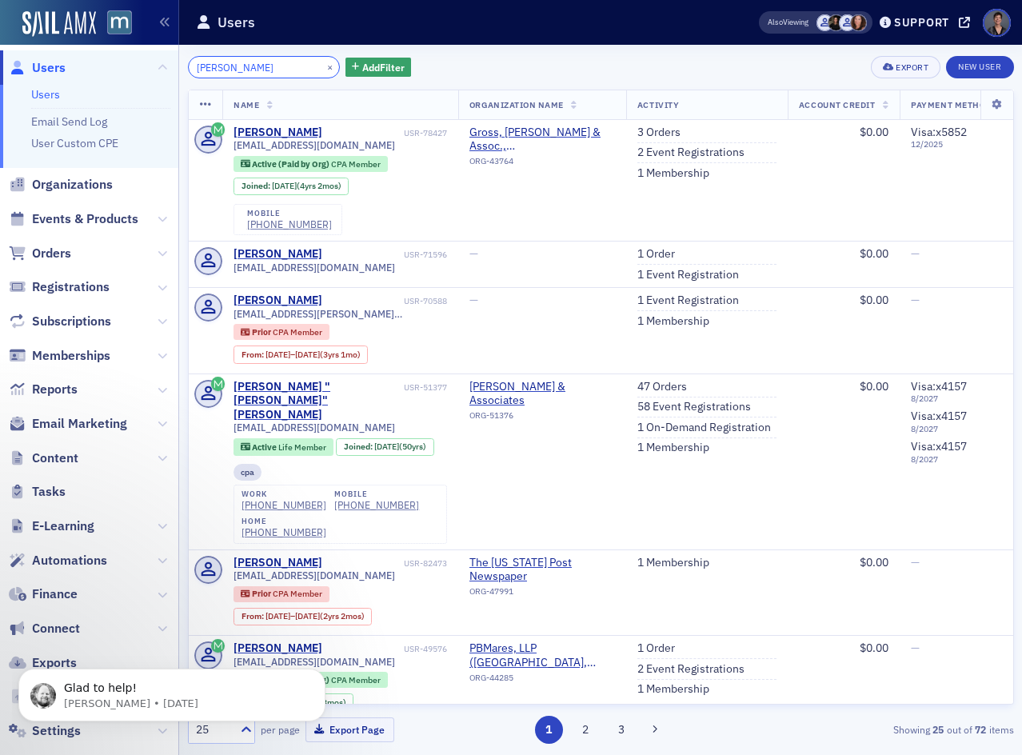
drag, startPoint x: 258, startPoint y: 67, endPoint x: 14, endPoint y: 66, distance: 243.9
click at [18, 64] on div "Users Users Email Send Log User Custom CPE Organizations Events & Products Orde…" at bounding box center [511, 377] width 1022 height 755
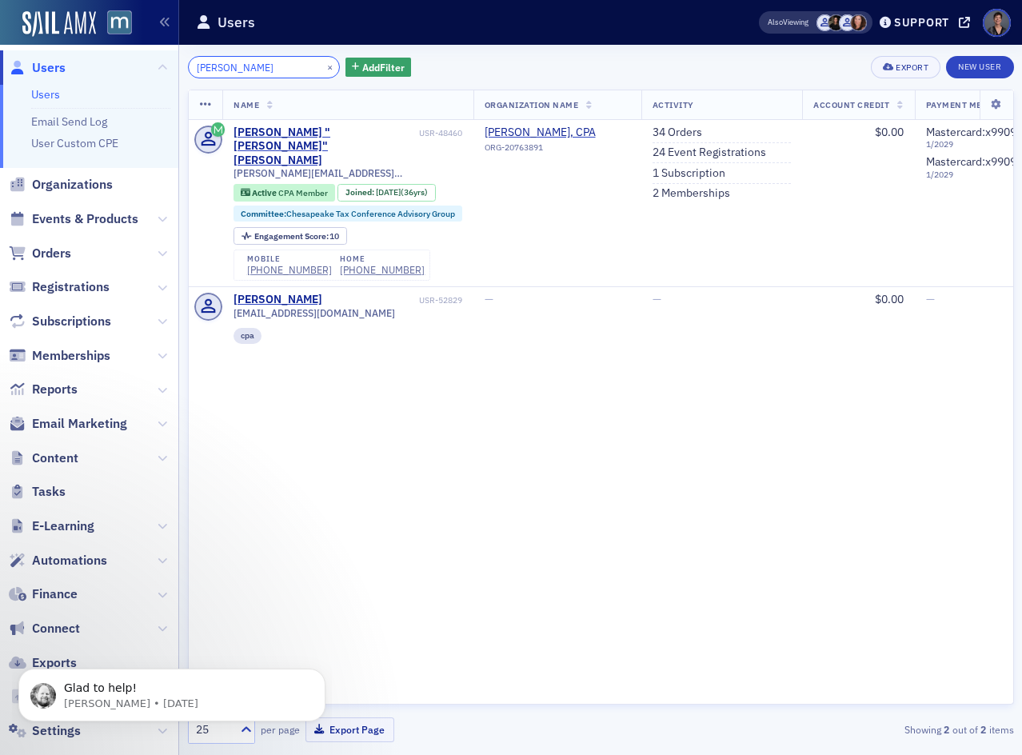
drag, startPoint x: 194, startPoint y: 70, endPoint x: 66, endPoint y: 70, distance: 128.0
click at [71, 69] on div "Users Users Email Send Log User Custom CPE Organizations Events & Products Orde…" at bounding box center [511, 377] width 1022 height 755
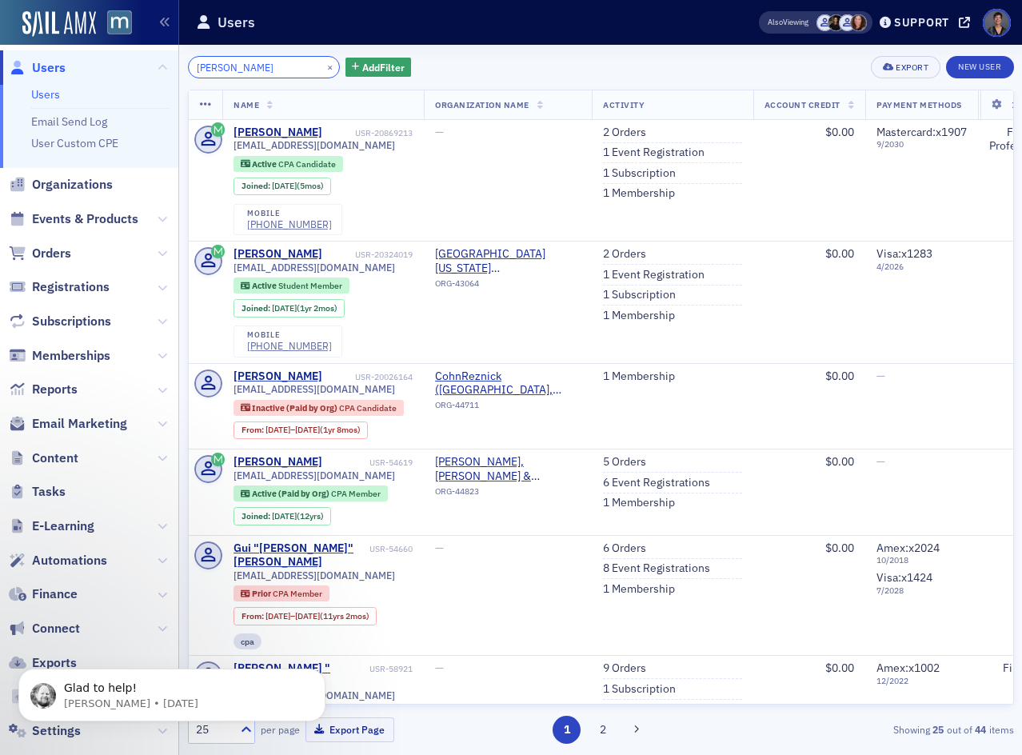
drag, startPoint x: 240, startPoint y: 70, endPoint x: 84, endPoint y: 77, distance: 156.1
click at [96, 74] on div "Users Users Email Send Log User Custom CPE Organizations Events & Products Orde…" at bounding box center [511, 377] width 1022 height 755
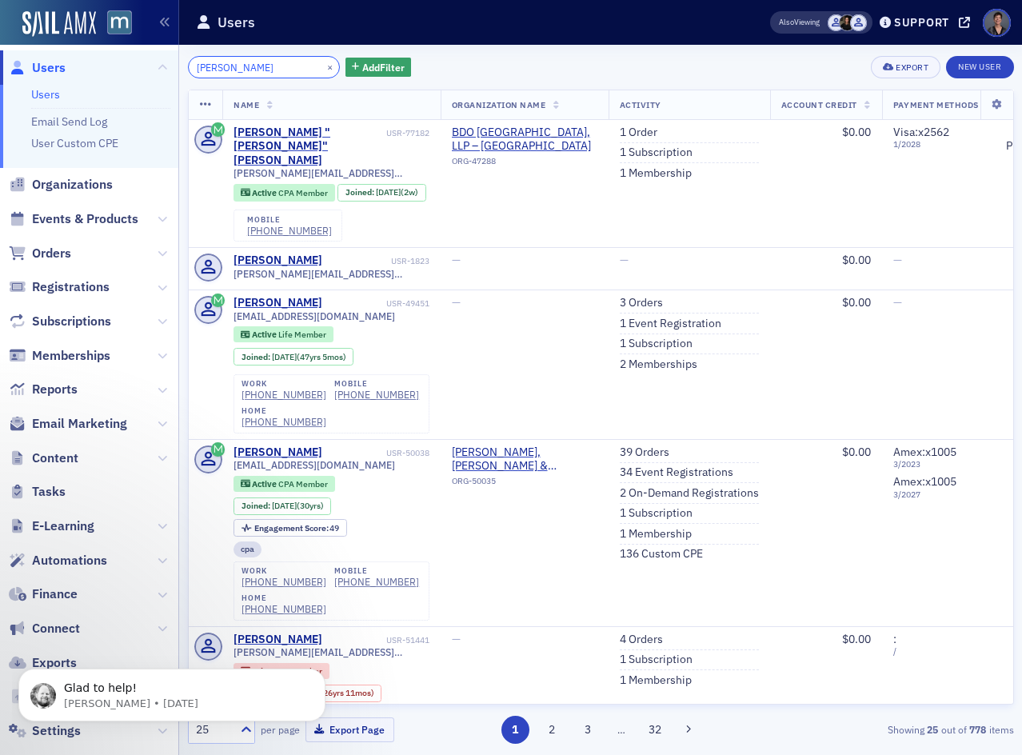
type input "[PERSON_NAME]"
